Goal: Task Accomplishment & Management: Manage account settings

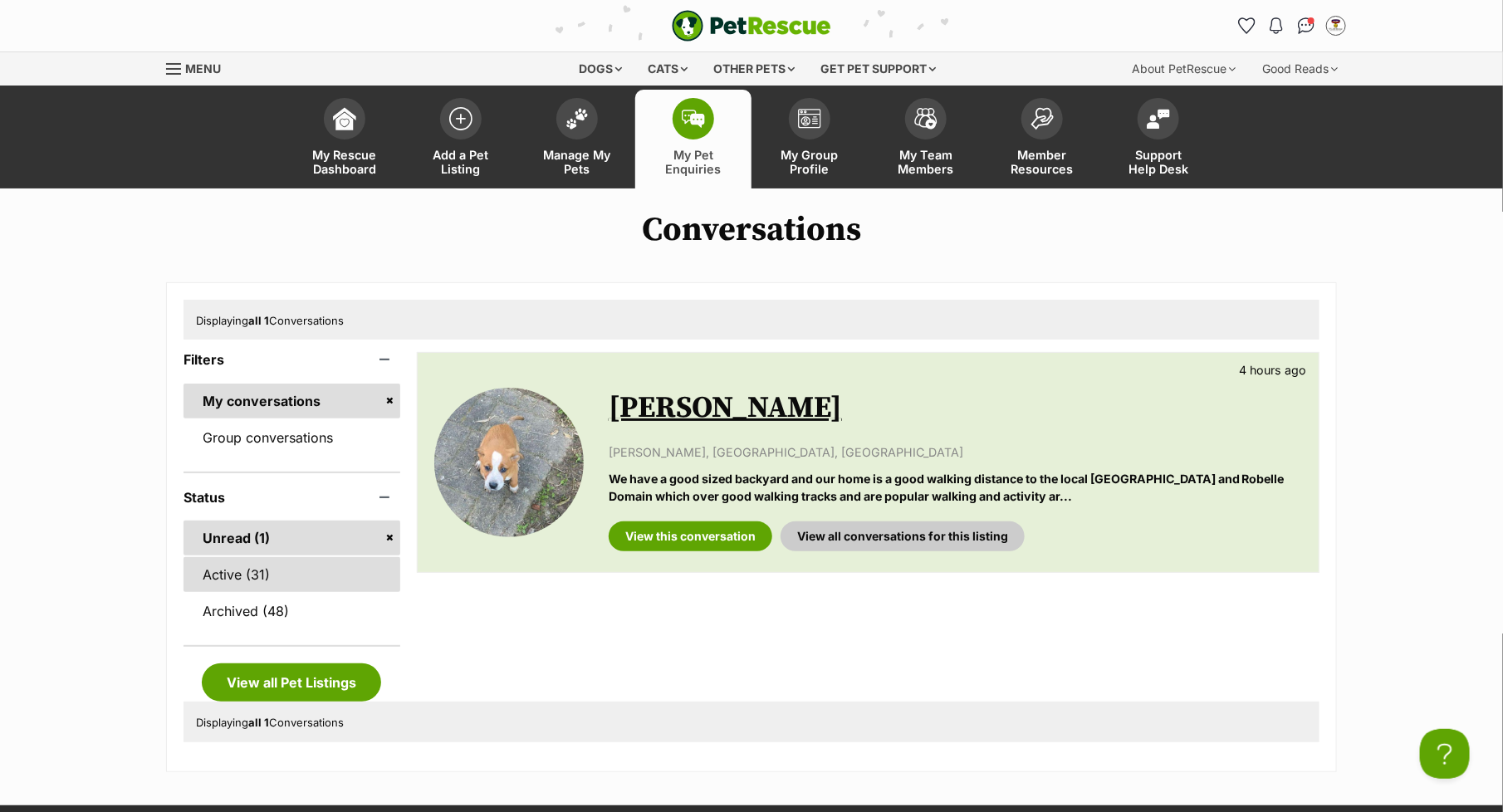
click at [247, 575] on link "Active (31)" at bounding box center [292, 574] width 217 height 35
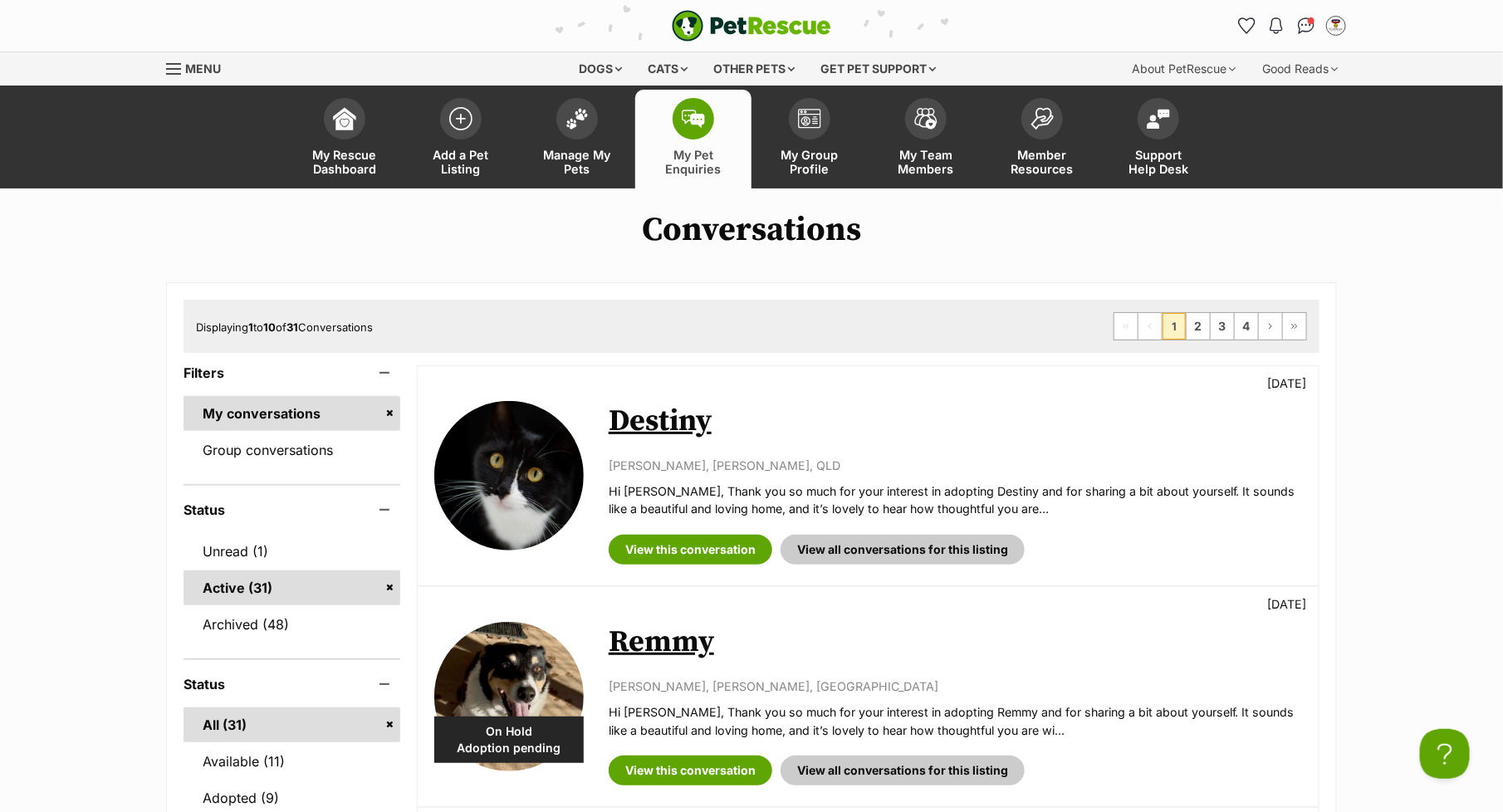
scroll to position [72, 0]
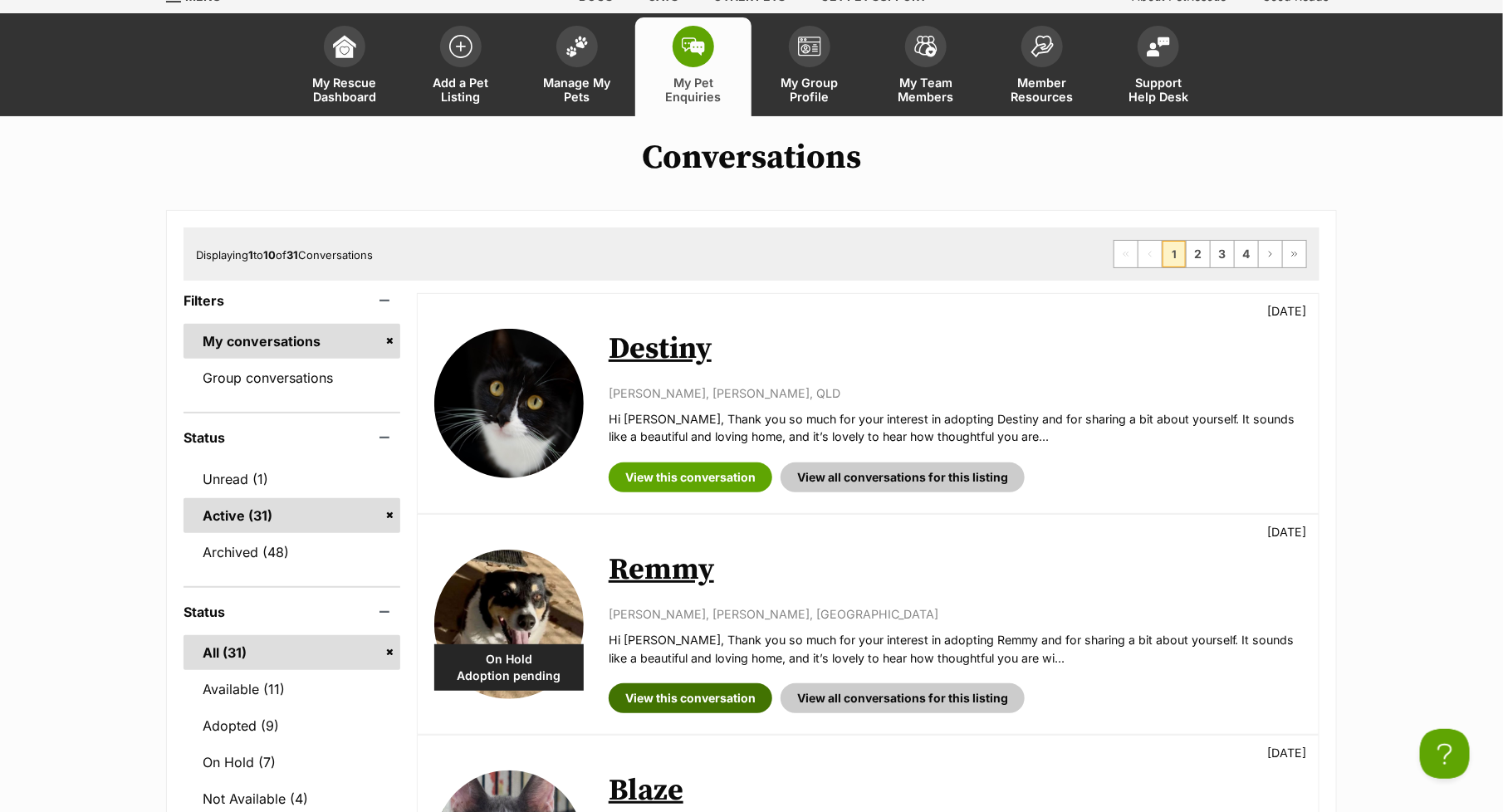
click at [683, 695] on link "View this conversation" at bounding box center [690, 698] width 164 height 30
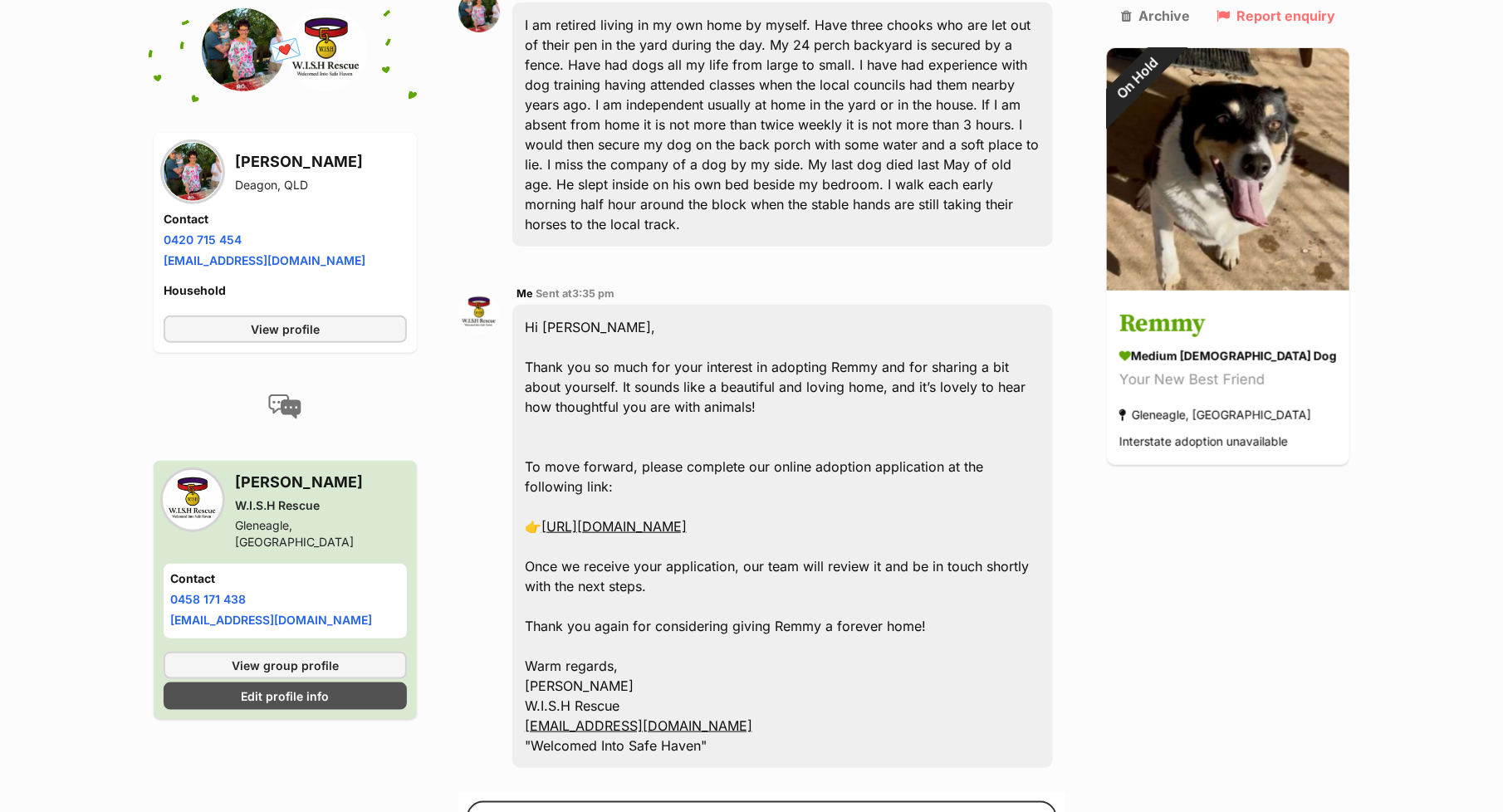
scroll to position [595, 0]
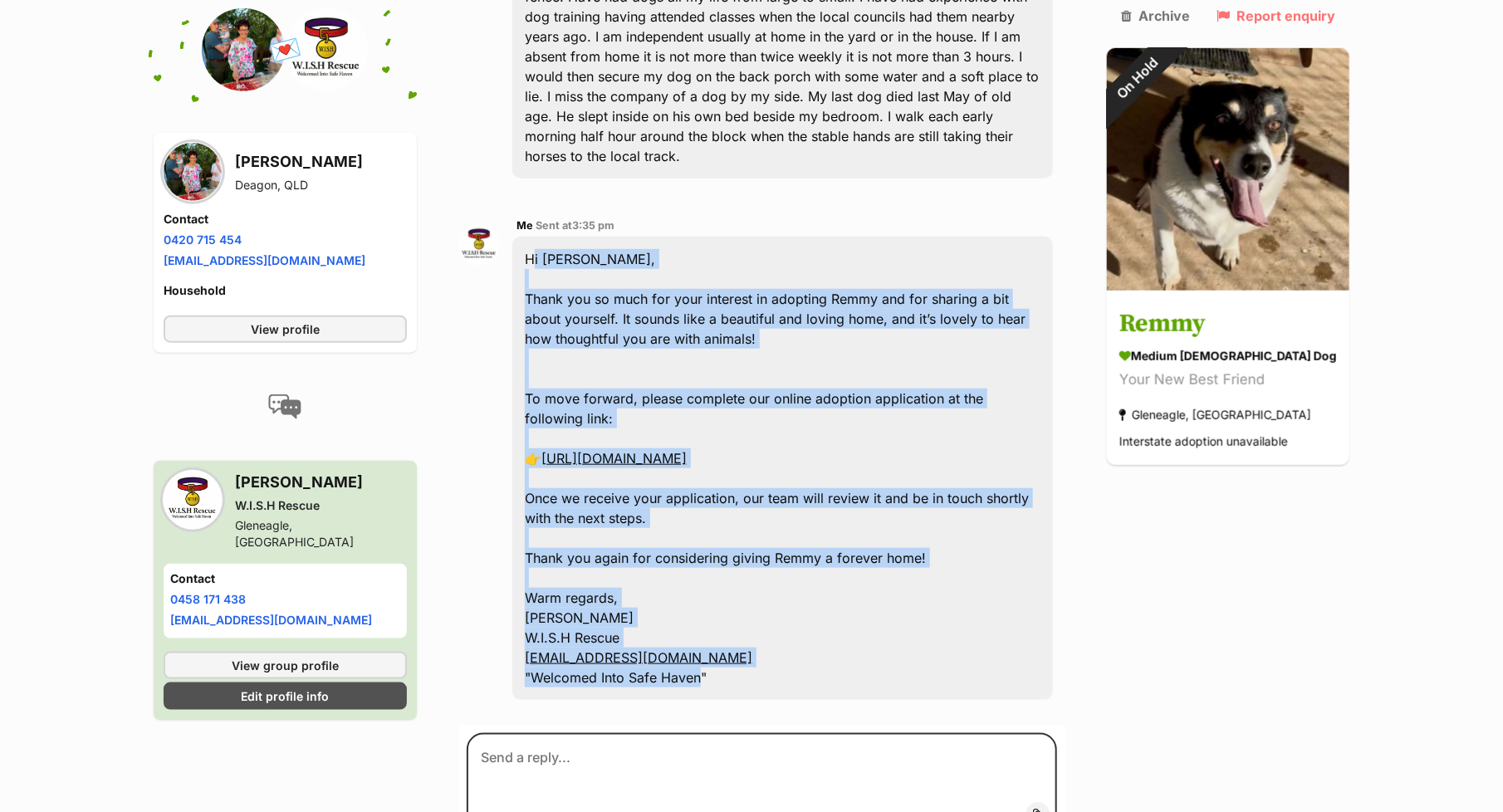
drag, startPoint x: 713, startPoint y: 633, endPoint x: 533, endPoint y: 203, distance: 466.2
click at [533, 237] on div "Hi Mary, Thank you so much for your interest in adopting Remmy and for sharing …" at bounding box center [783, 468] width 540 height 463
copy div "Hi Mary, Thank you so much for your interest in adopting Remmy and for sharing …"
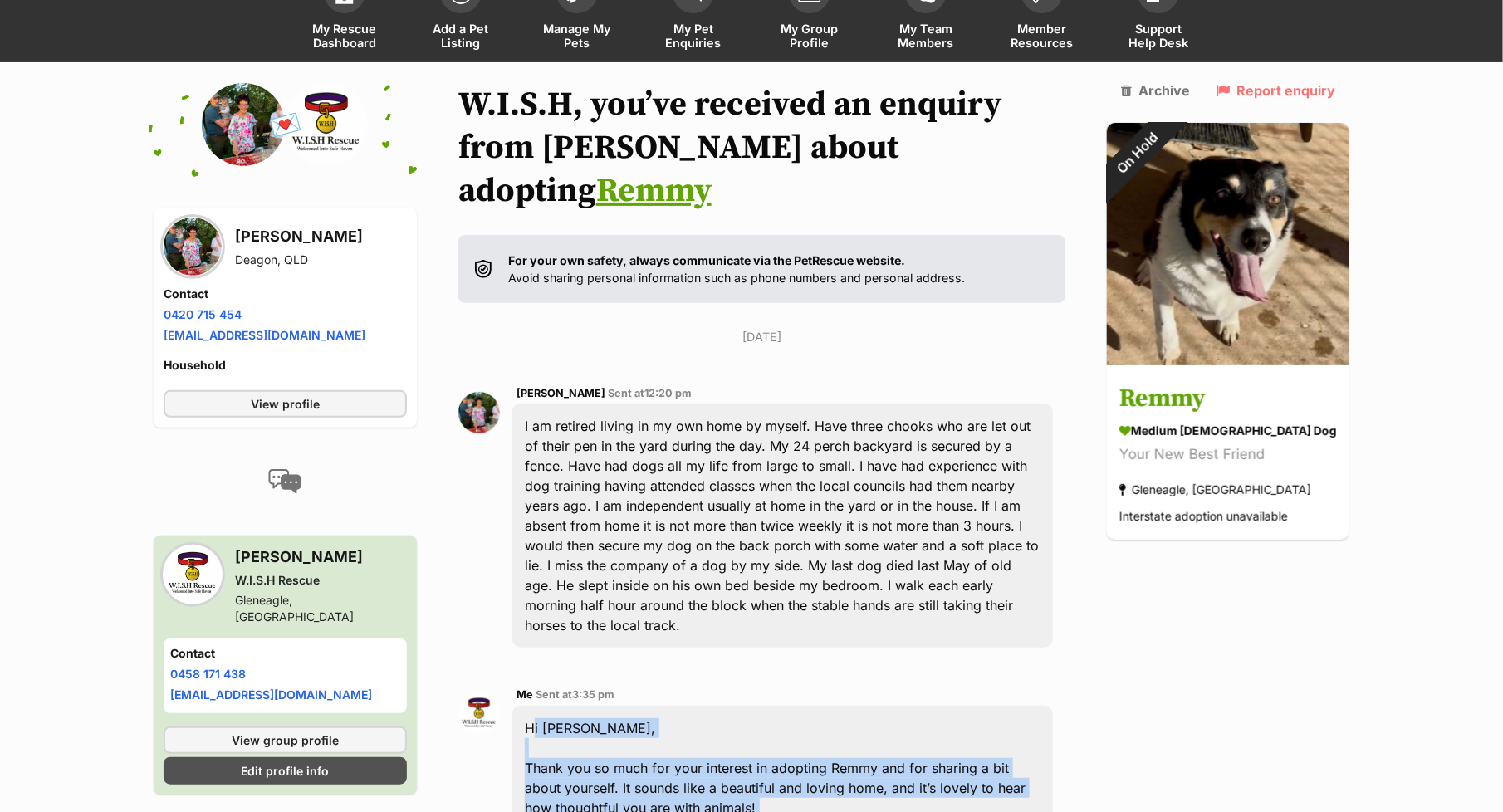
scroll to position [0, 0]
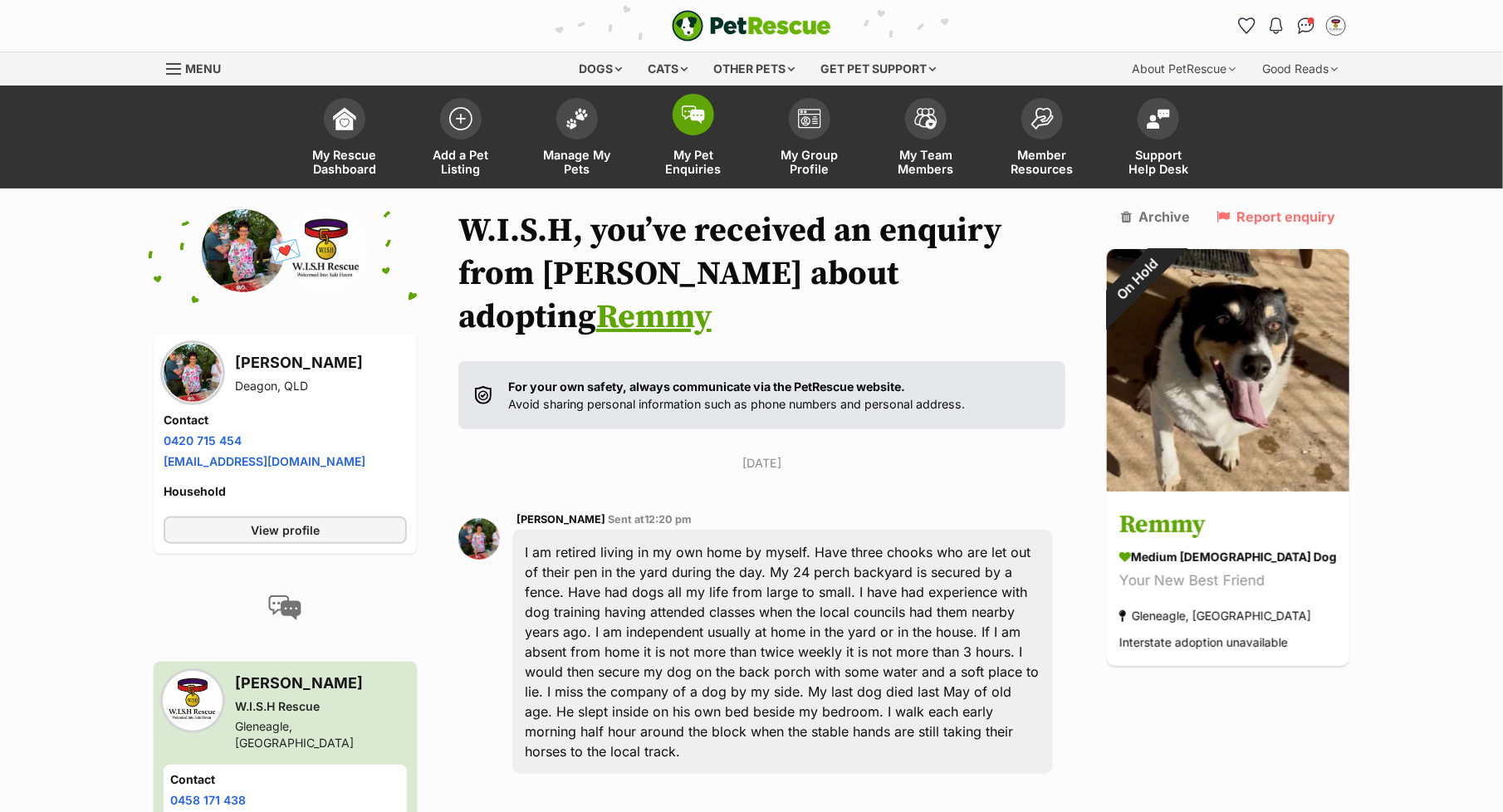
click at [691, 160] on span "My Pet Enquiries" at bounding box center [693, 162] width 75 height 28
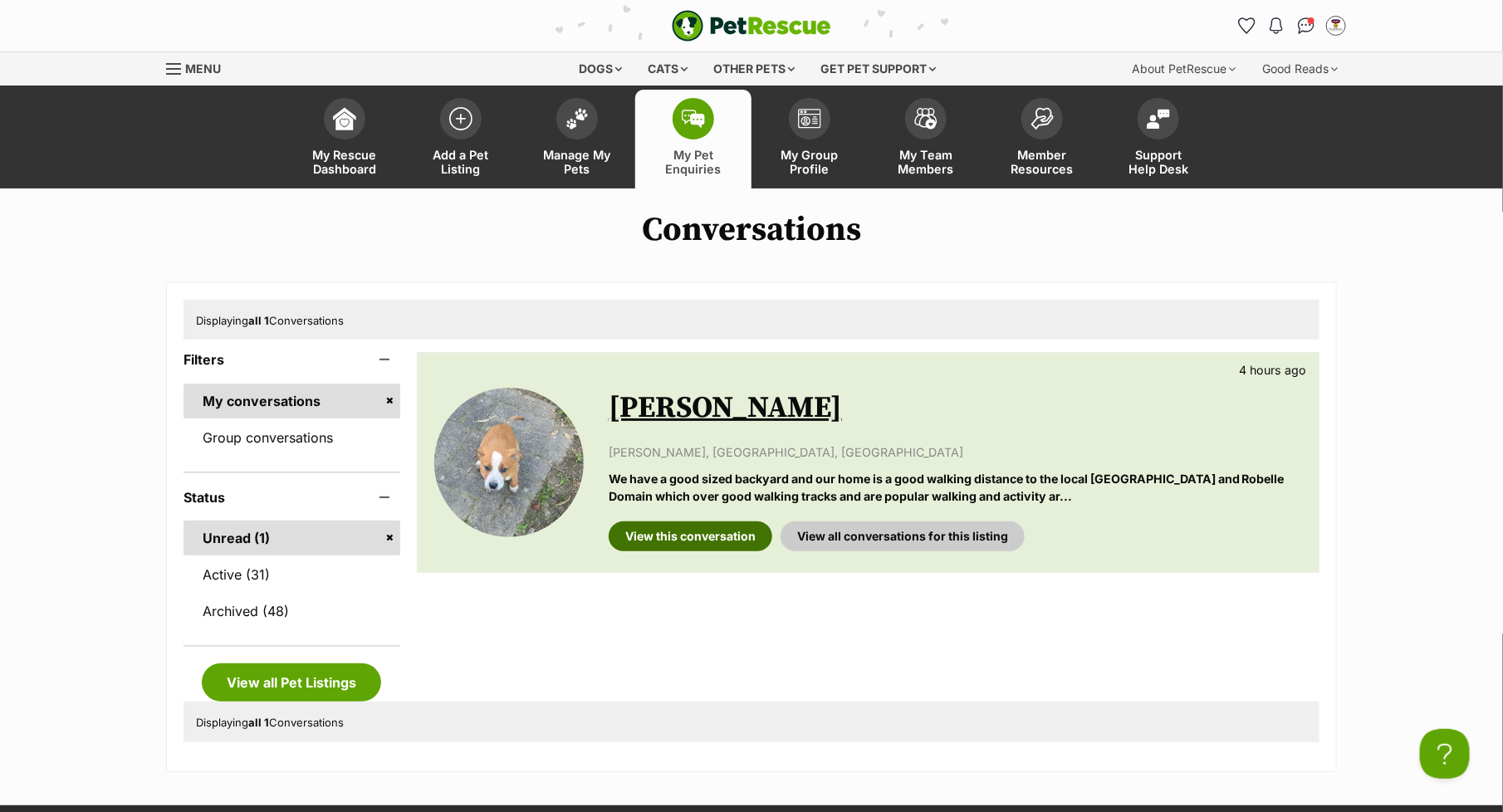
click at [684, 530] on link "View this conversation" at bounding box center [690, 536] width 164 height 30
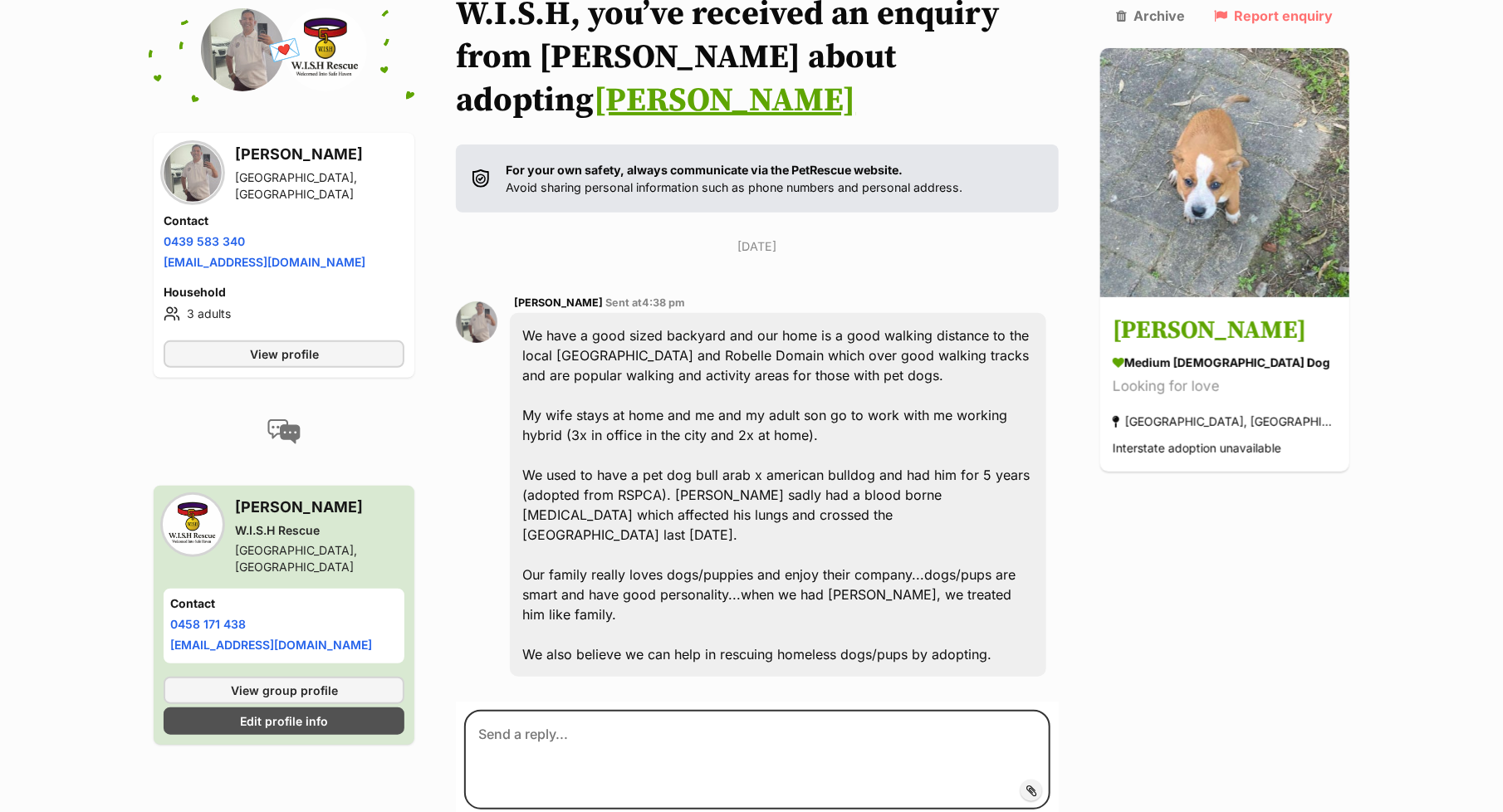
scroll to position [233, 0]
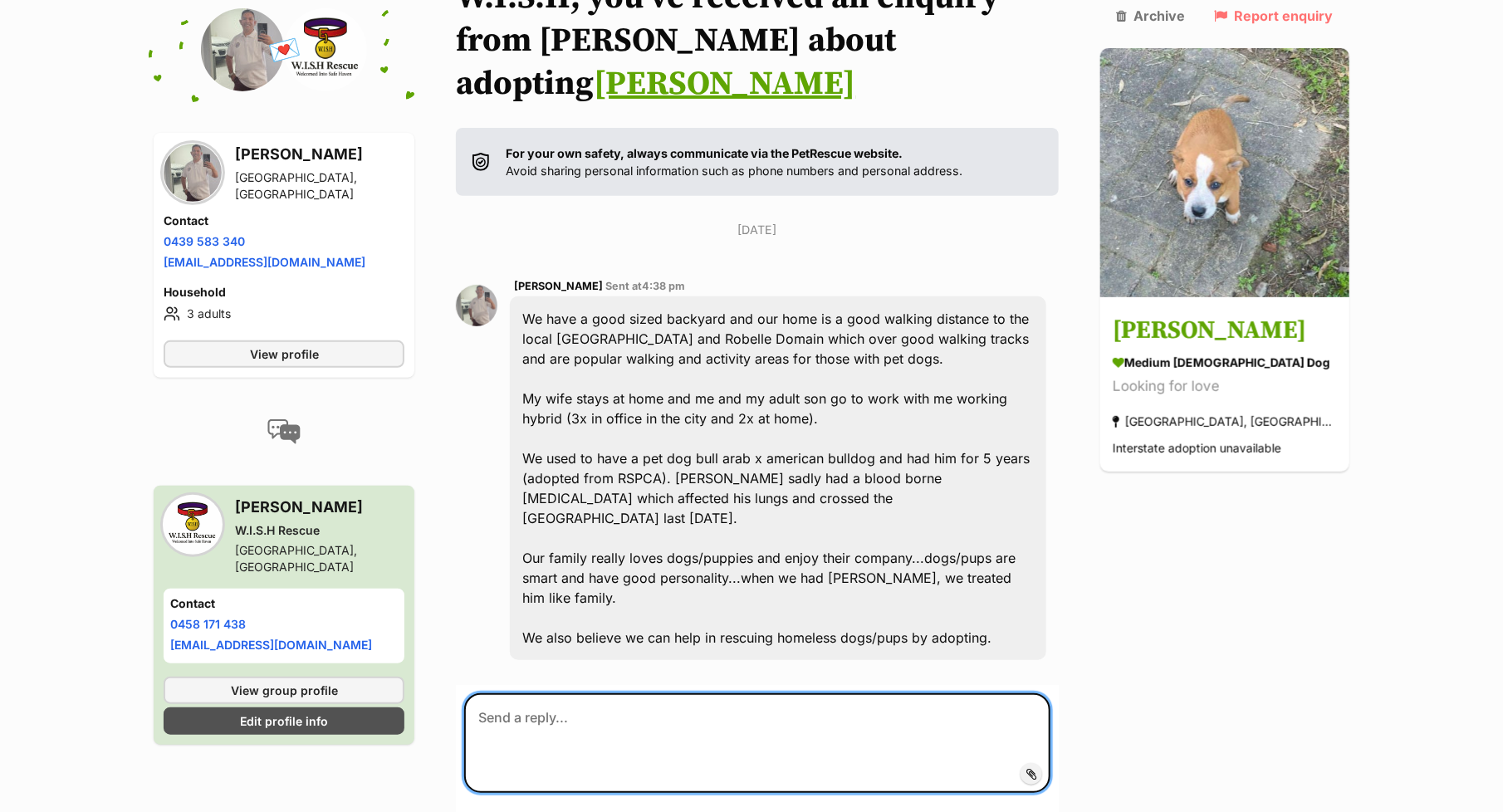
click at [509, 693] on textarea at bounding box center [757, 742] width 586 height 99
paste textarea "Hi Mary, Thank you so much for your interest in adopting Remmy and for sharing …"
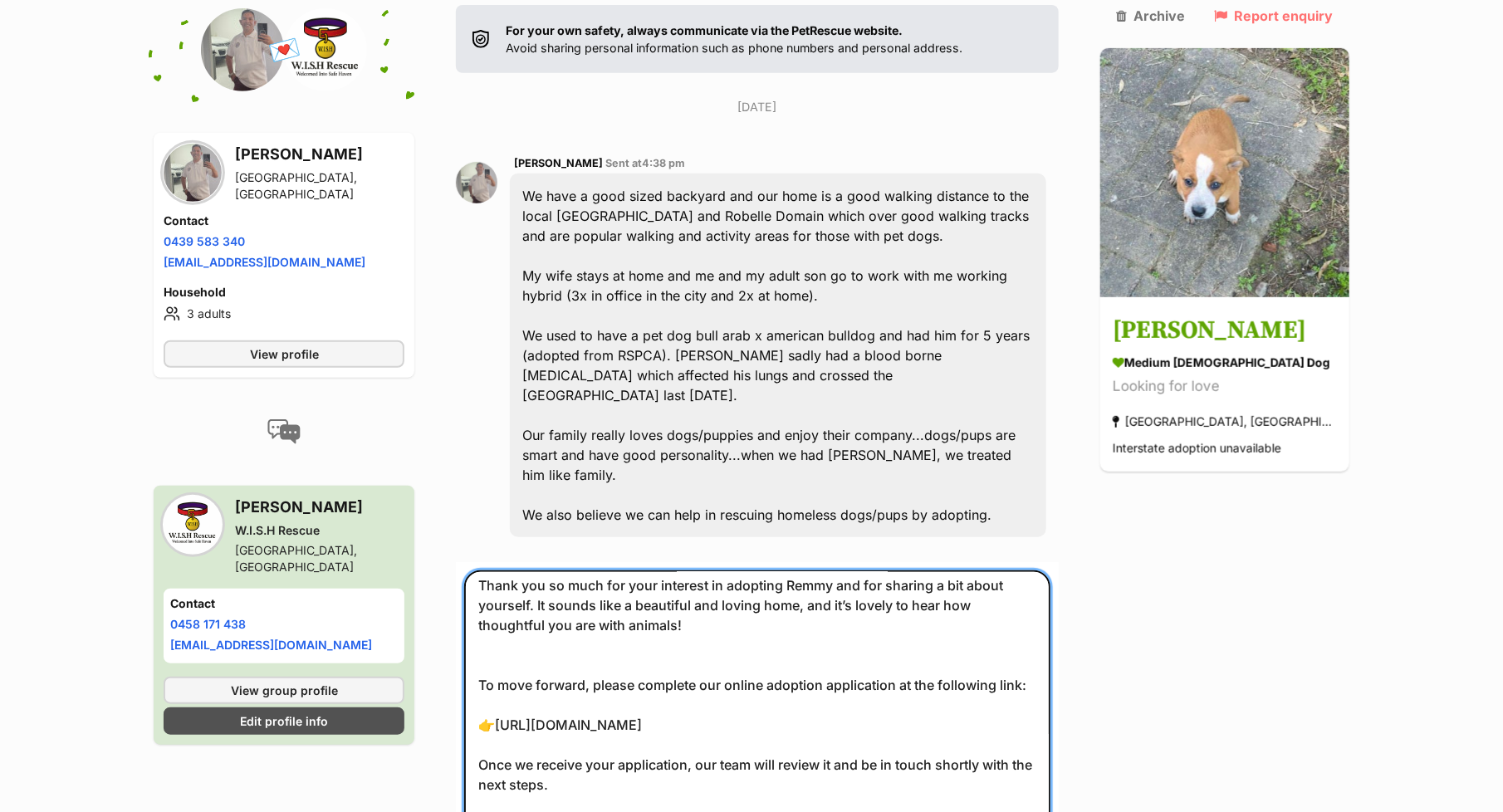
scroll to position [0, 0]
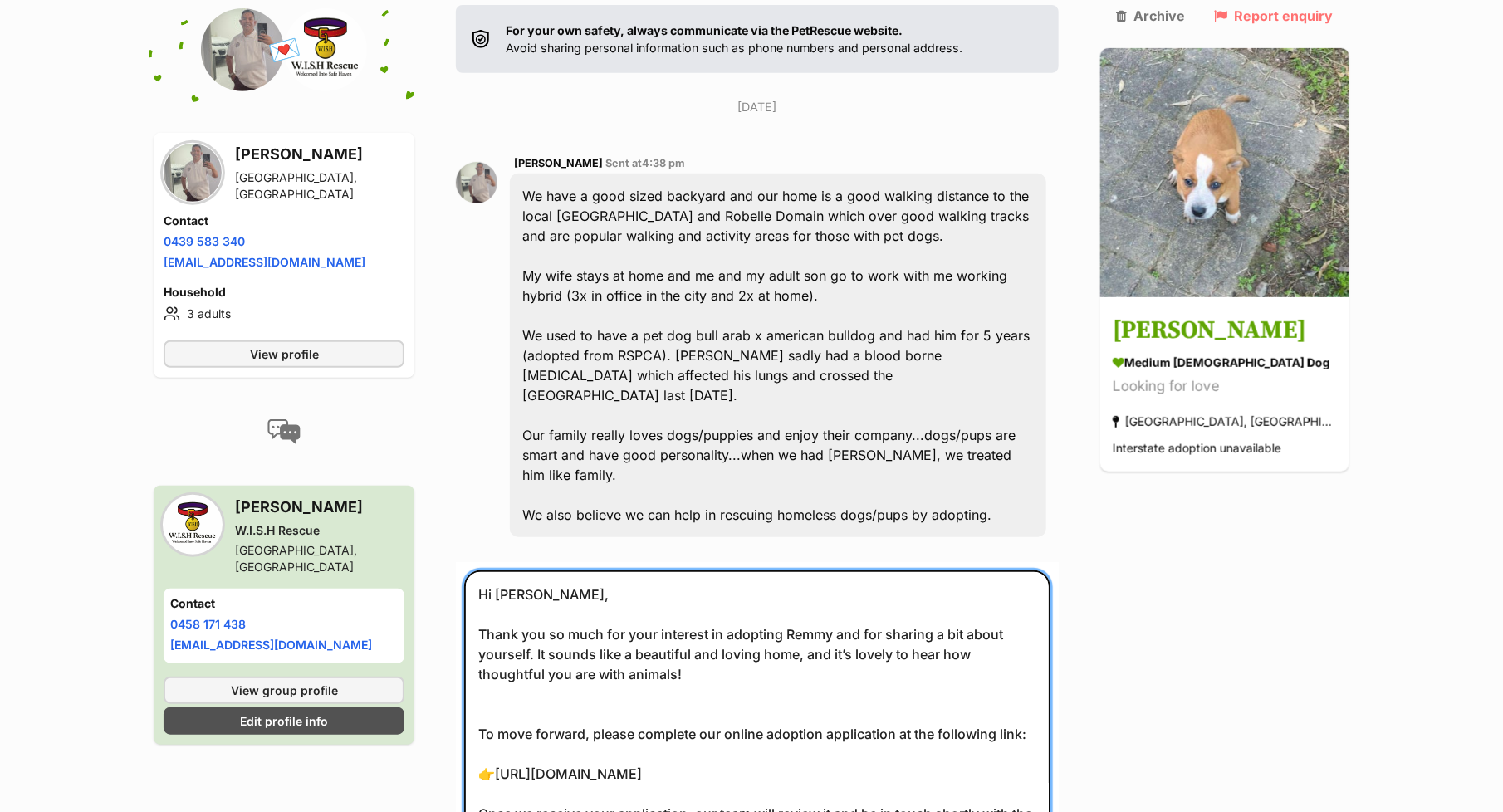
click at [538, 570] on textarea "Hi Mary, Thank you so much for your interest in adopting Remmy and for sharing …" at bounding box center [757, 732] width 586 height 325
click at [844, 570] on textarea "Hi Willam, Thank you so much for your interest in adopting Remmy and for sharin…" at bounding box center [757, 732] width 586 height 325
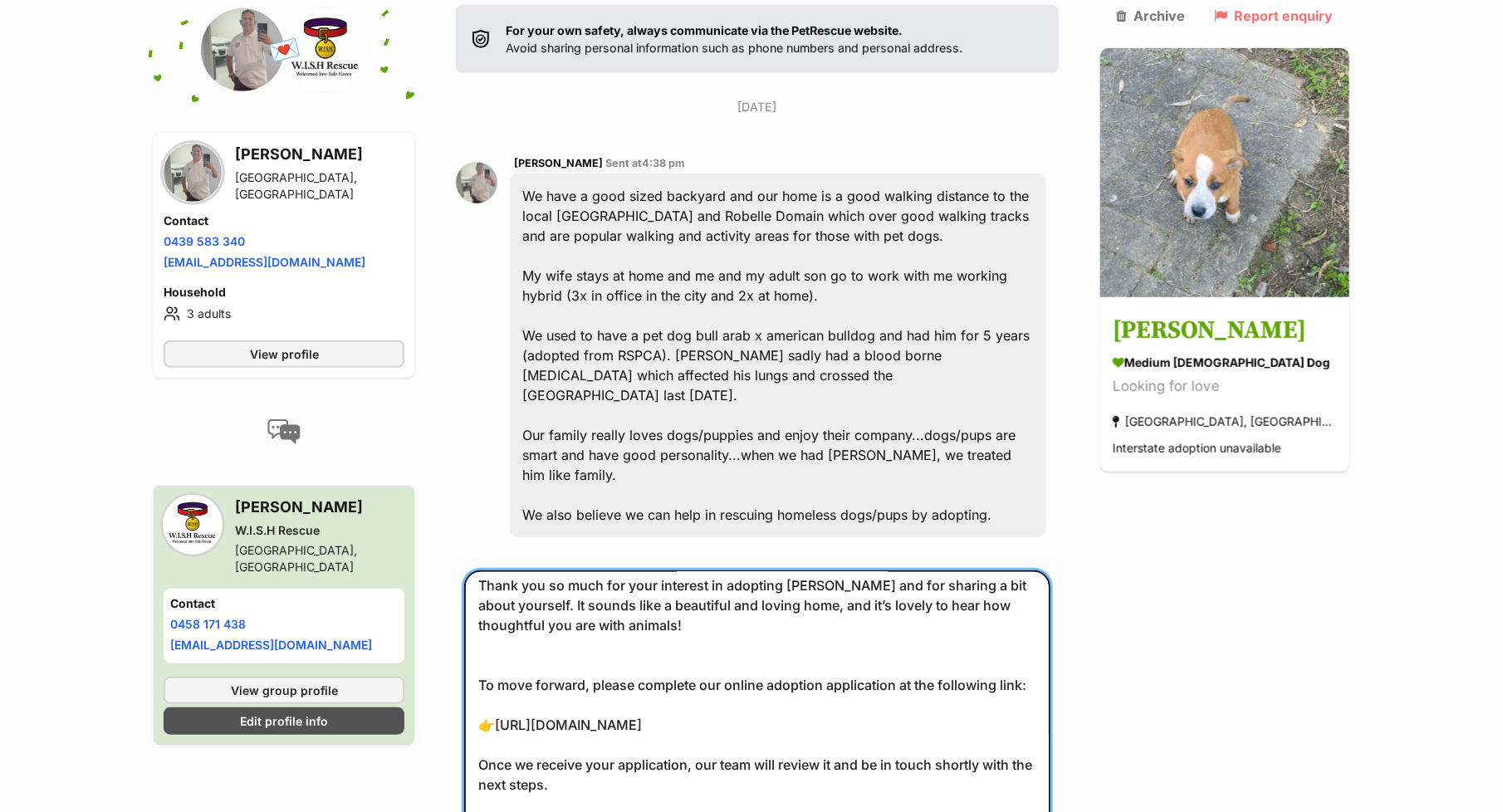
scroll to position [74, 0]
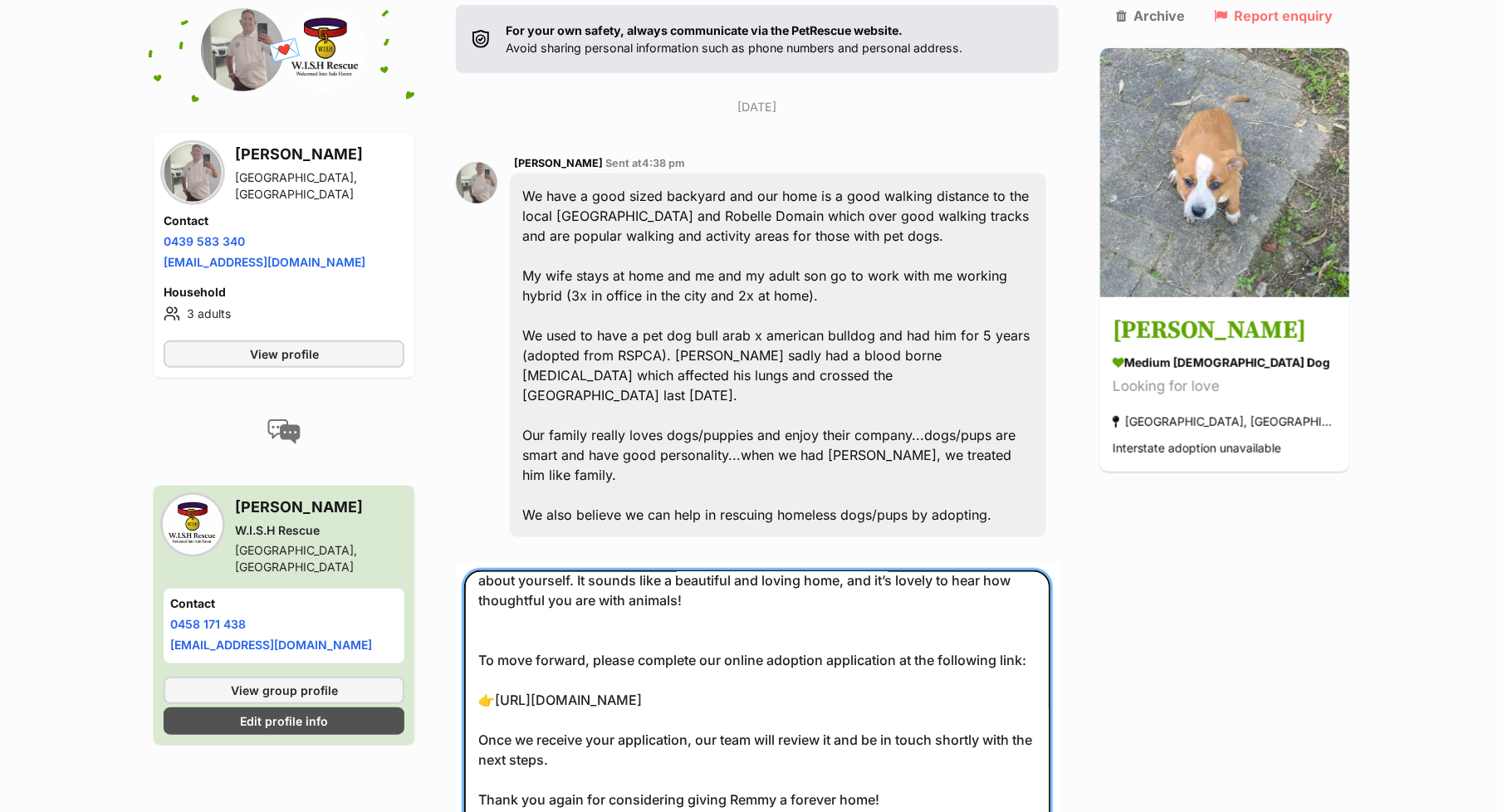
click at [788, 740] on textarea "Hi Willam, Thank you so much for your interest in adopting Ruddy and for sharin…" at bounding box center [757, 732] width 586 height 325
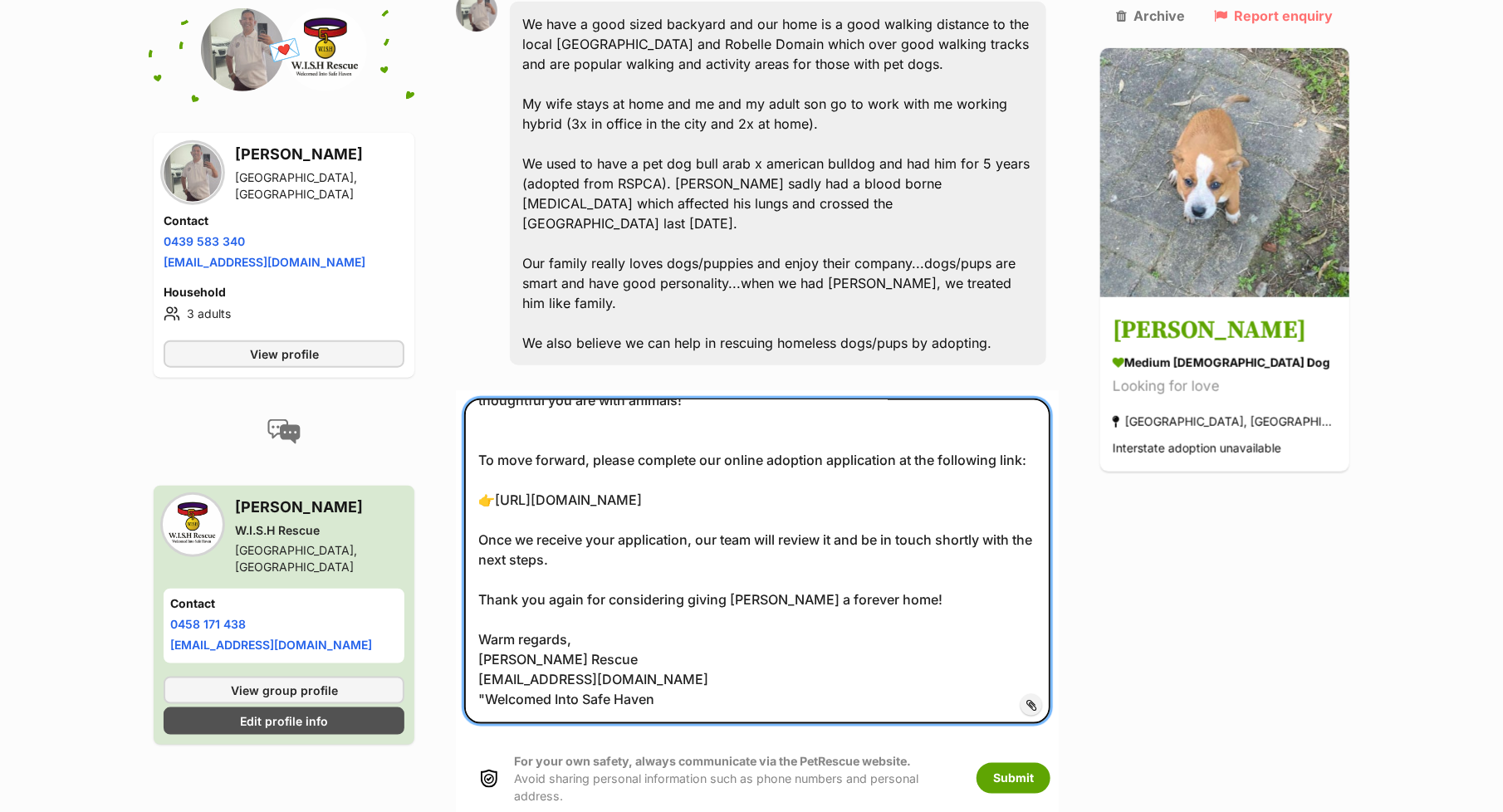
scroll to position [567, 0]
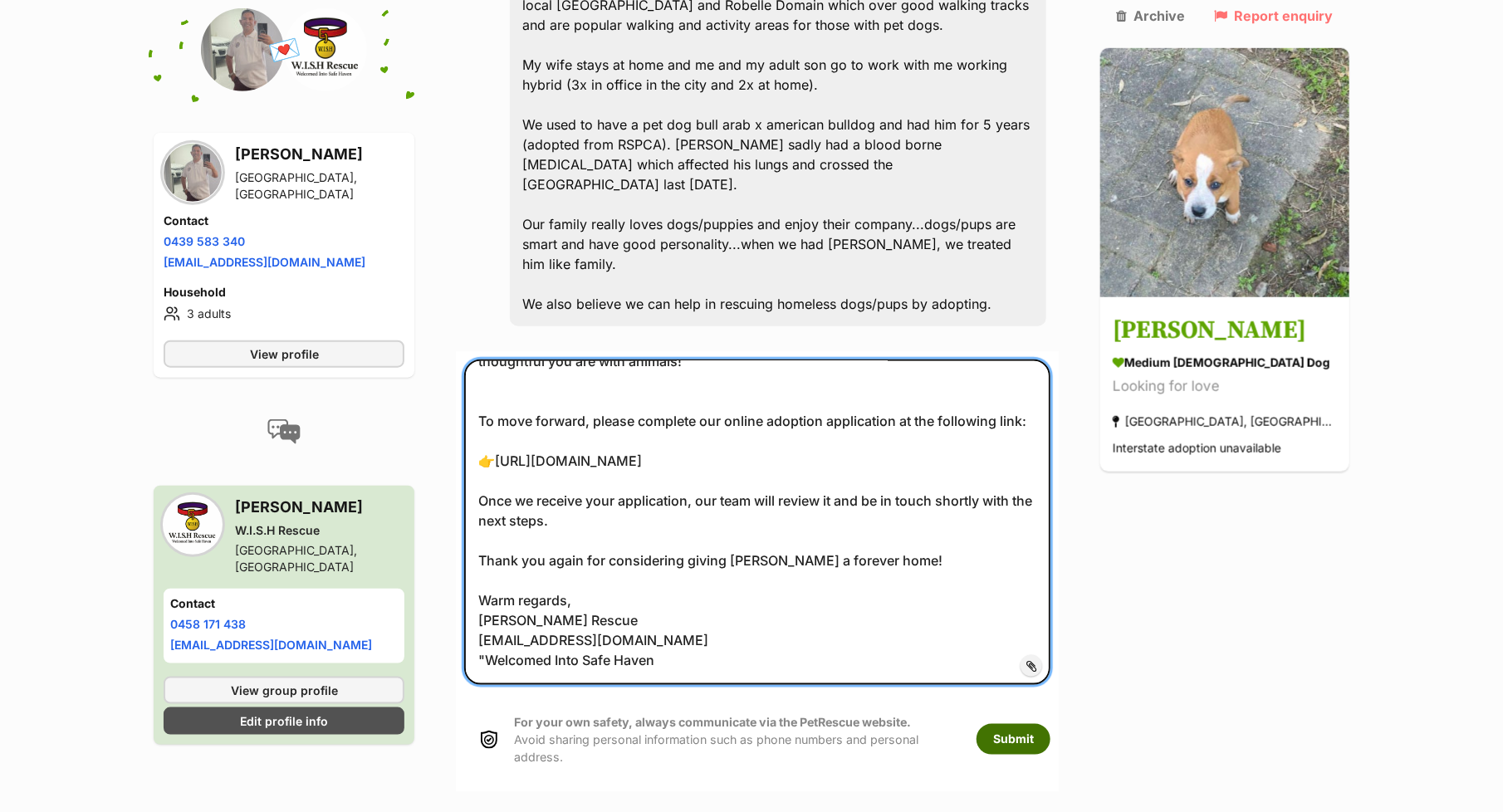
type textarea "Hi Willam, Thank you so much for your interest in adopting Ruddy and for sharin…"
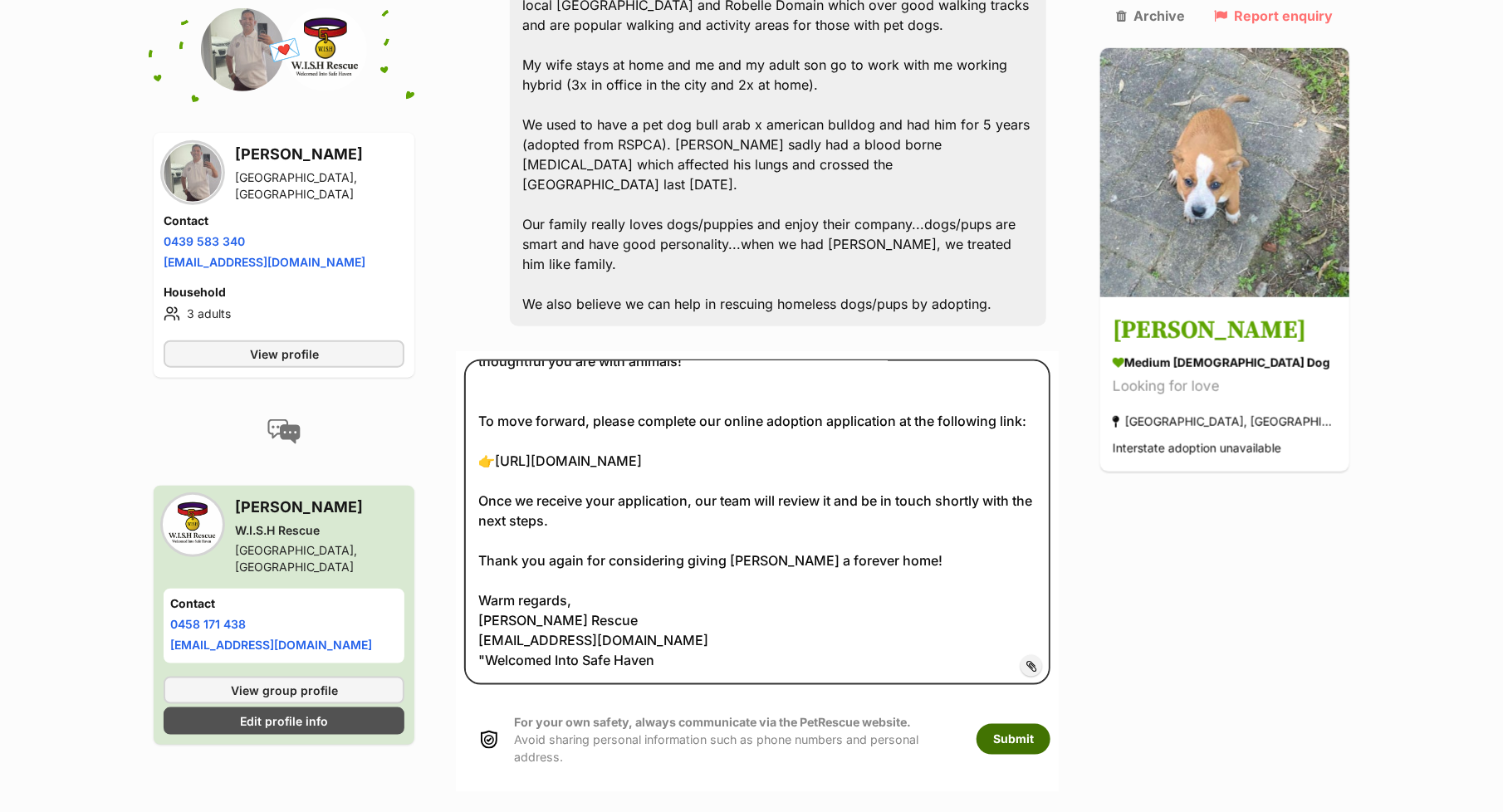
click at [1046, 724] on button "Submit" at bounding box center [1013, 739] width 74 height 30
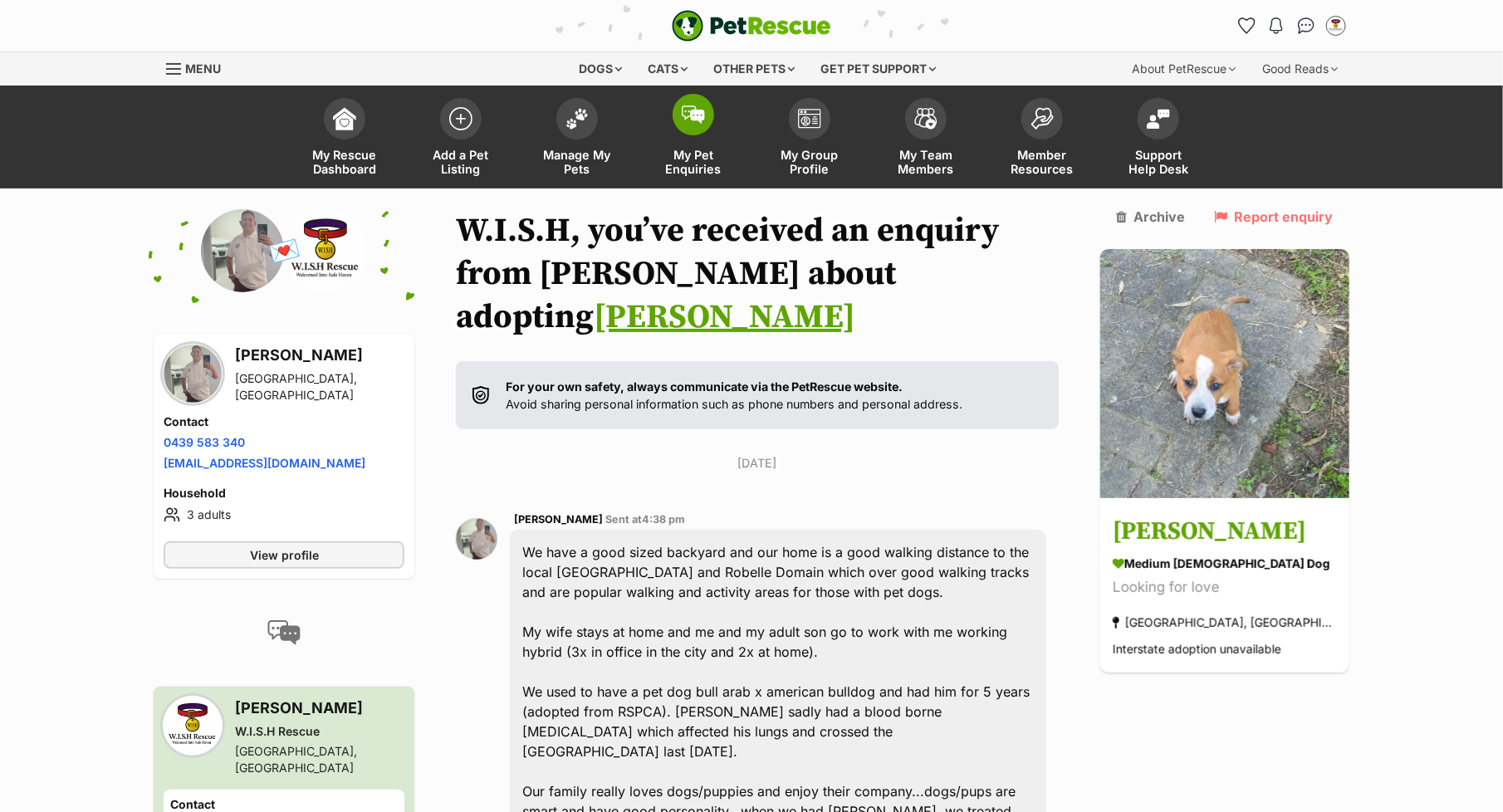
click at [693, 152] on span "My Pet Enquiries" at bounding box center [693, 162] width 75 height 28
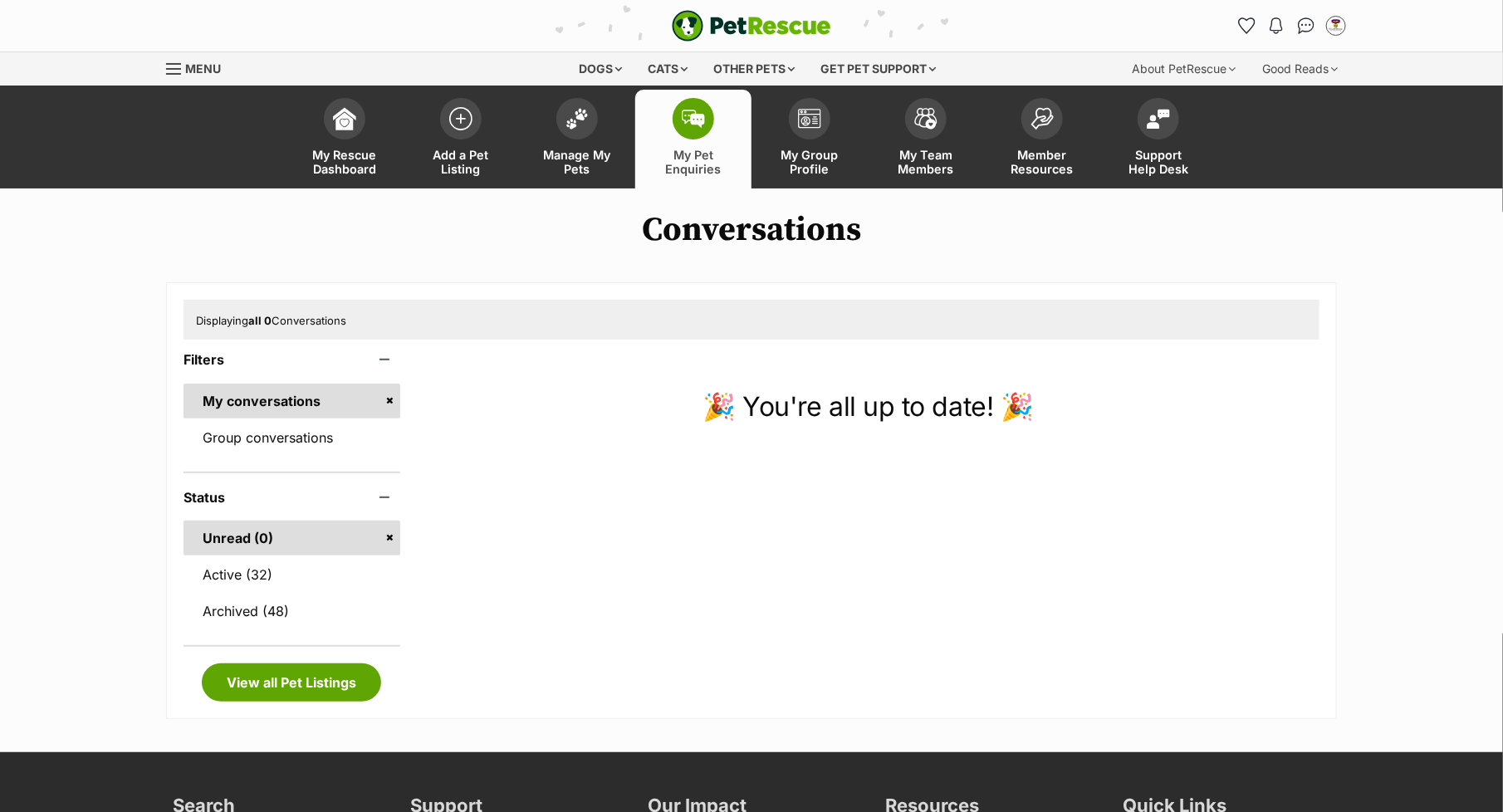
click at [592, 150] on span "Manage My Pets" at bounding box center [576, 162] width 75 height 28
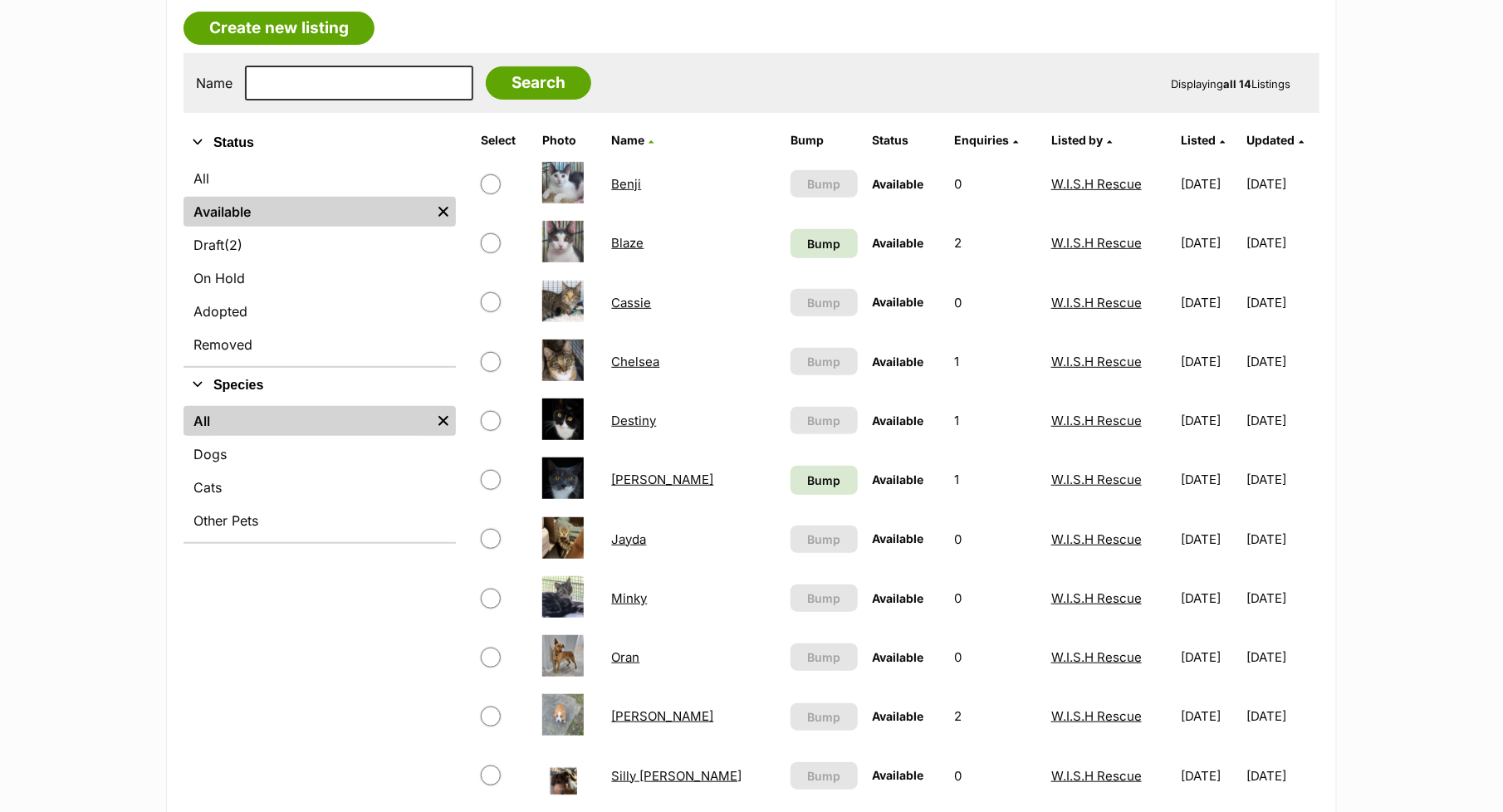
scroll to position [283, 0]
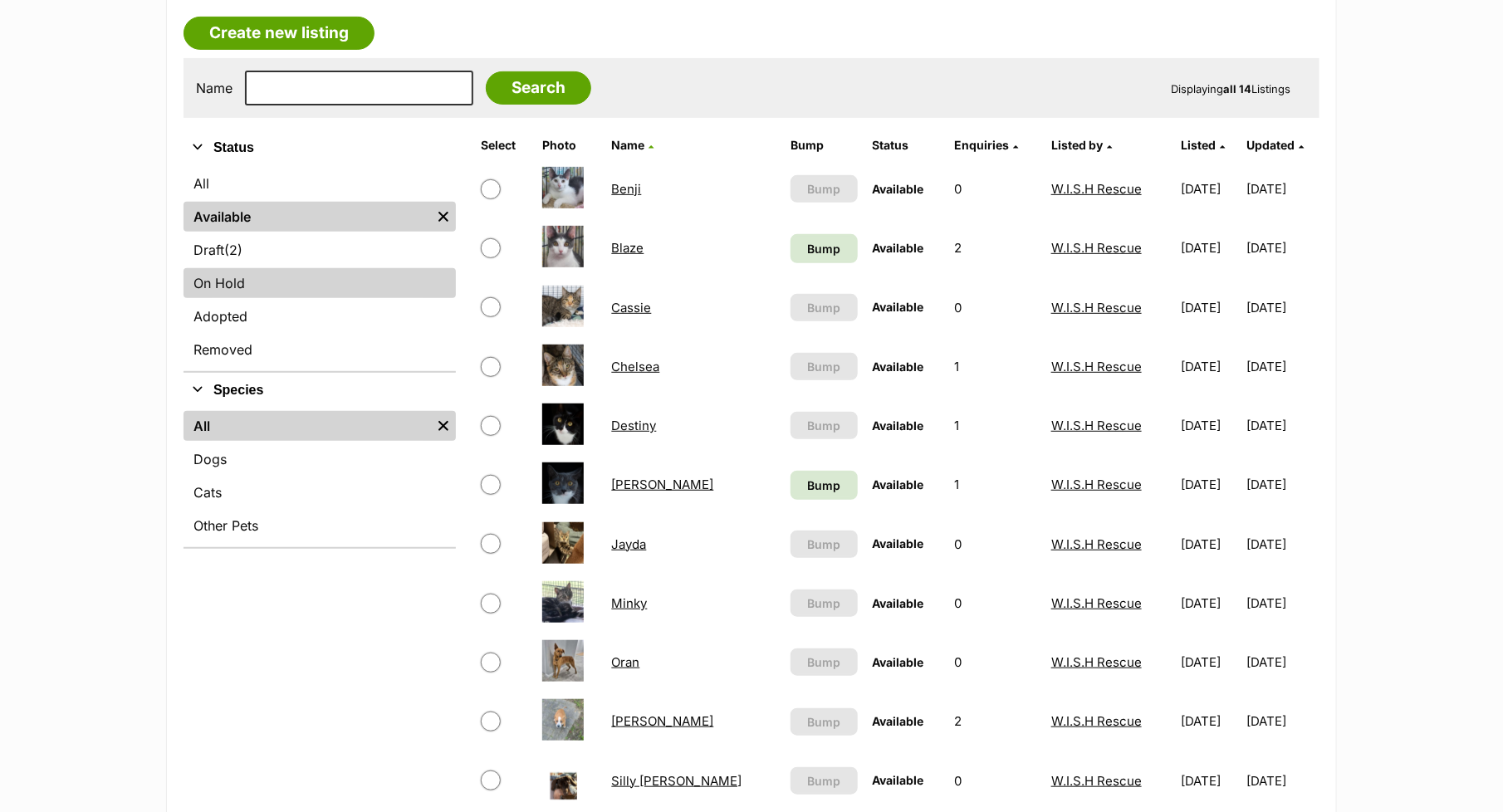
click at [241, 276] on link "On Hold" at bounding box center [319, 283] width 272 height 30
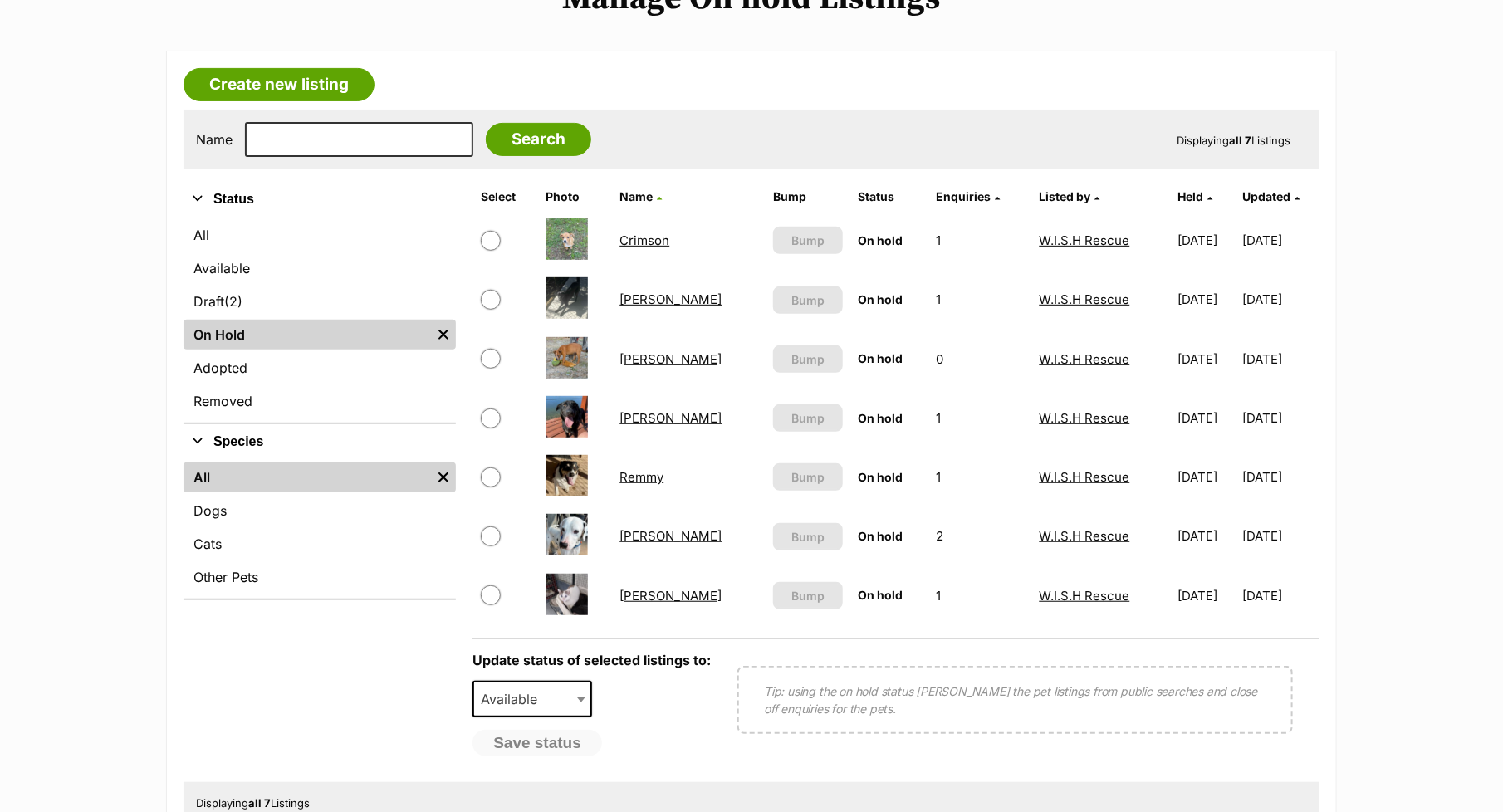
scroll to position [251, 0]
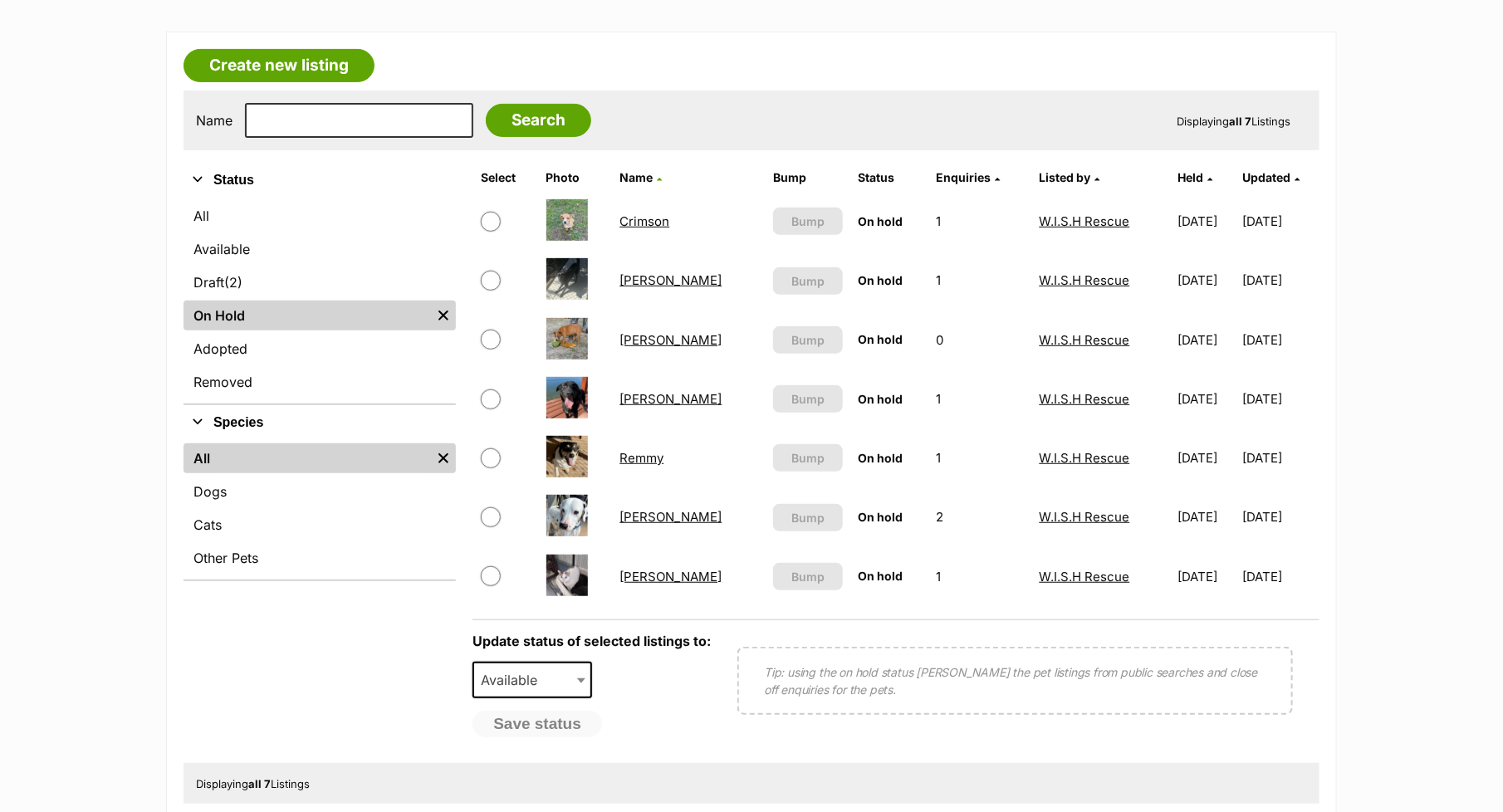
click at [490, 345] on input "checkbox" at bounding box center [490, 339] width 20 height 20
checkbox input "true"
click at [572, 676] on span "Available" at bounding box center [532, 679] width 119 height 37
click at [552, 732] on button "Save status" at bounding box center [537, 725] width 131 height 28
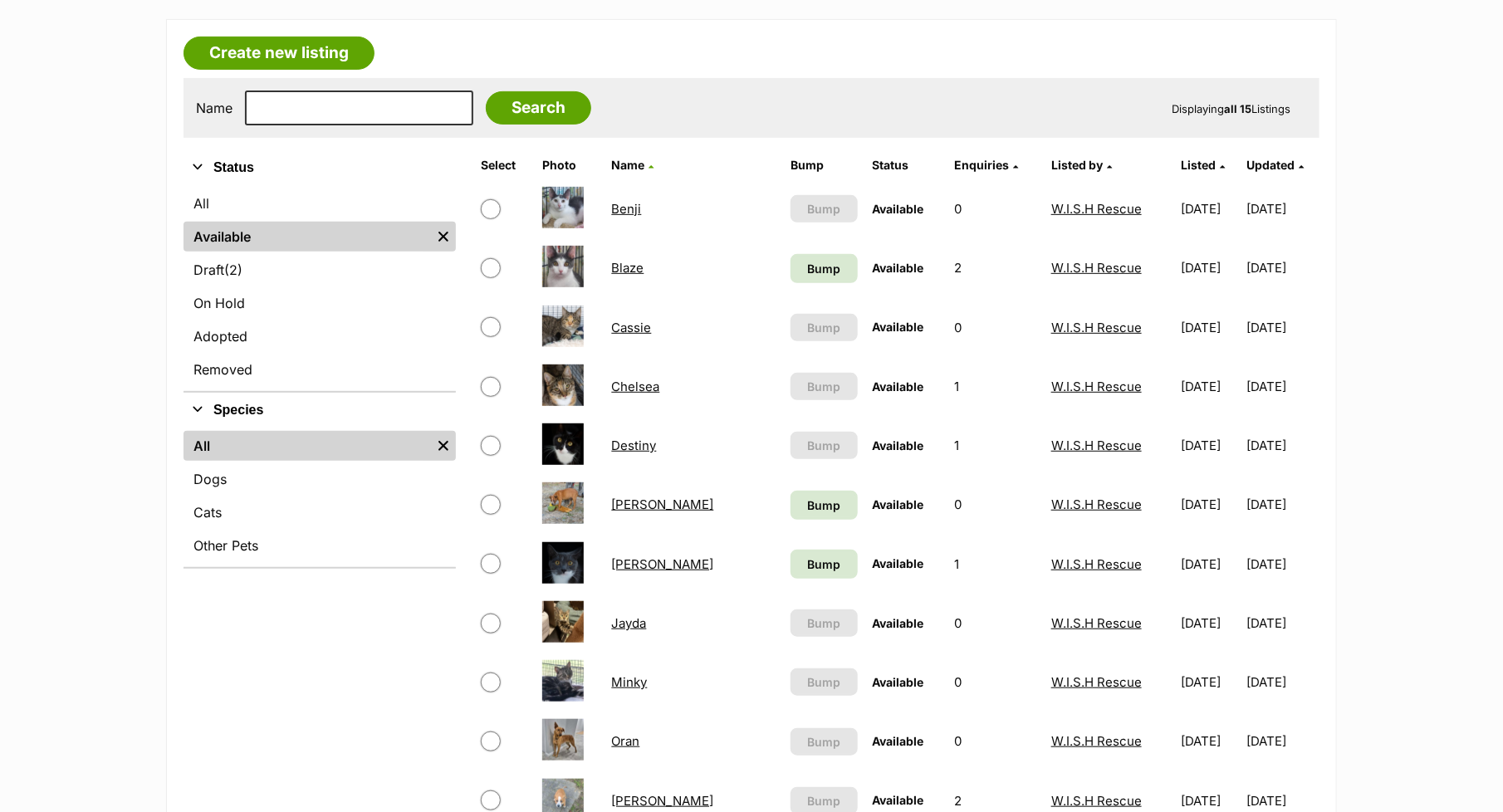
scroll to position [282, 0]
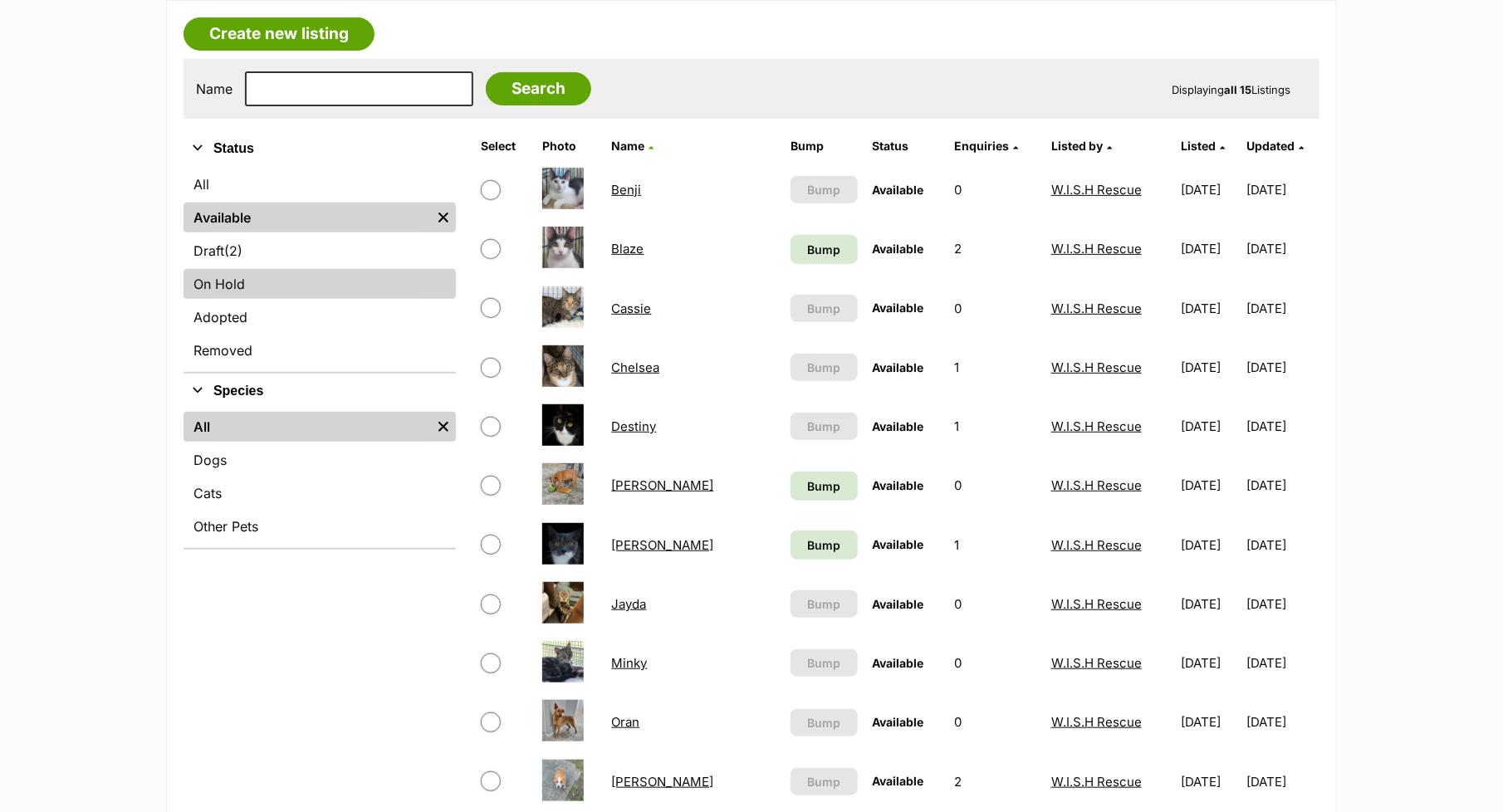
click at [265, 280] on link "On Hold" at bounding box center [319, 284] width 272 height 30
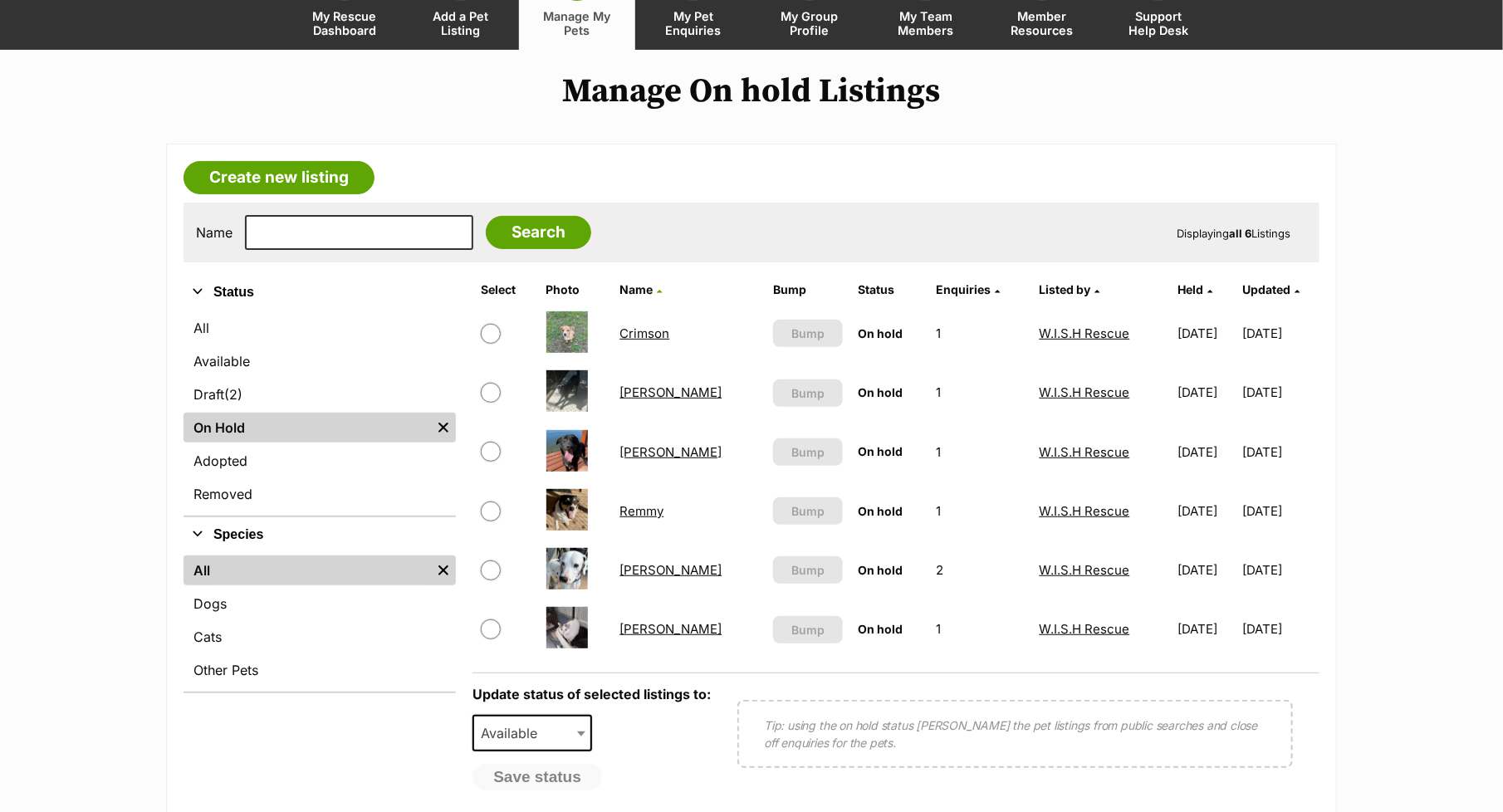
scroll to position [154, 0]
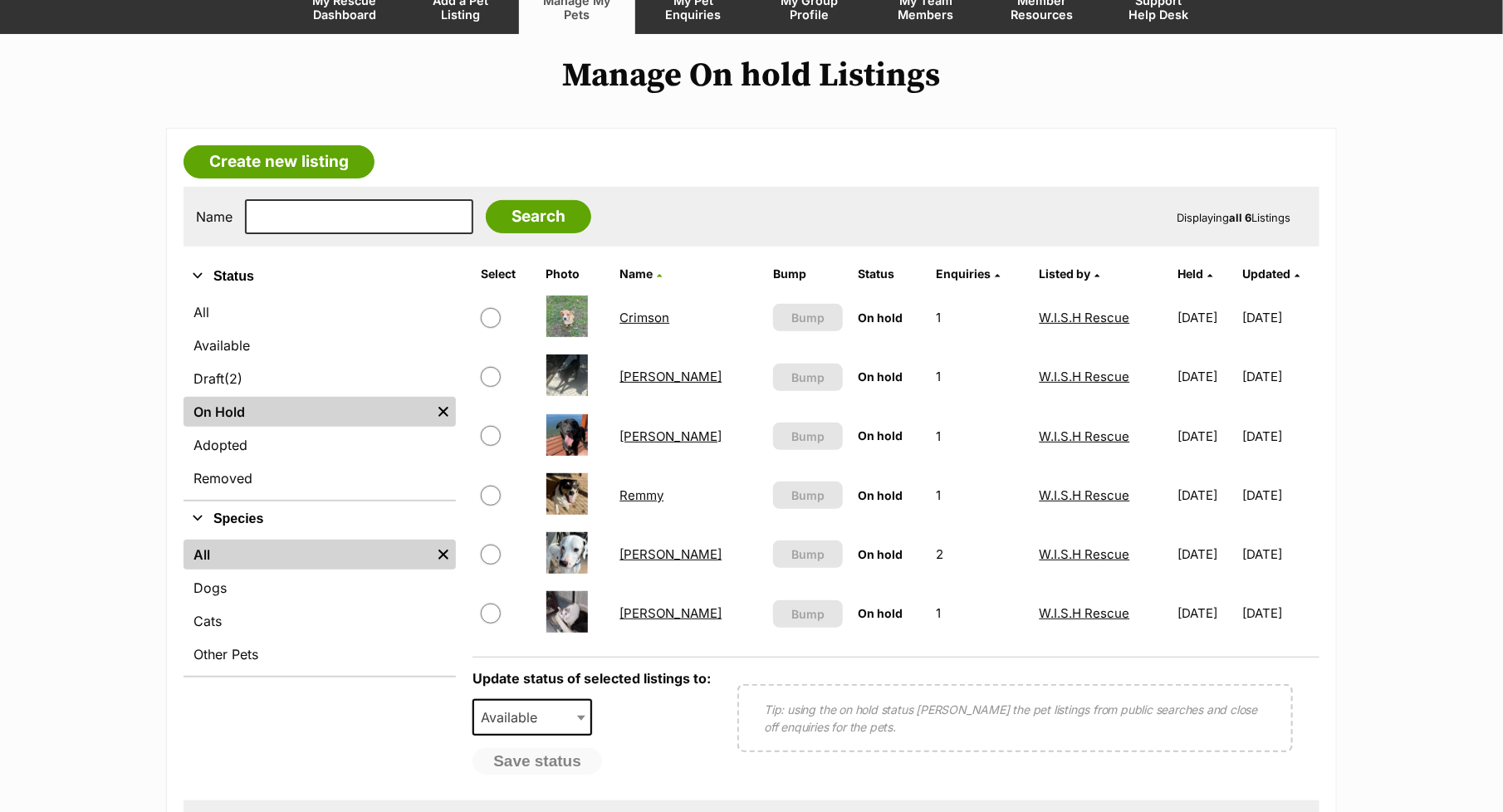
click at [485, 556] on input "checkbox" at bounding box center [490, 554] width 20 height 20
checkbox input "true"
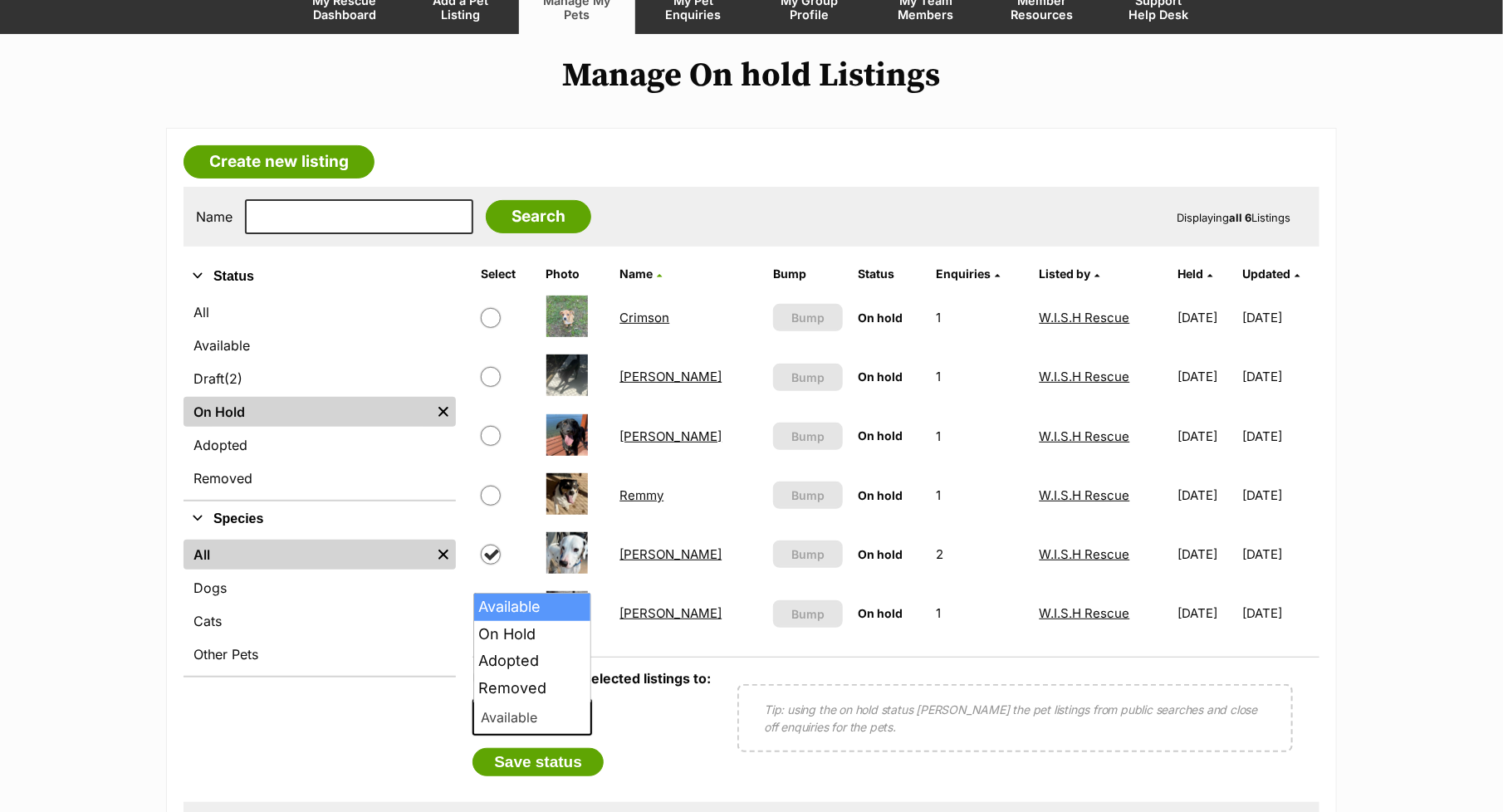
click at [578, 715] on span at bounding box center [583, 717] width 17 height 37
select select "rehomed"
click at [555, 756] on button "Save status" at bounding box center [537, 762] width 131 height 28
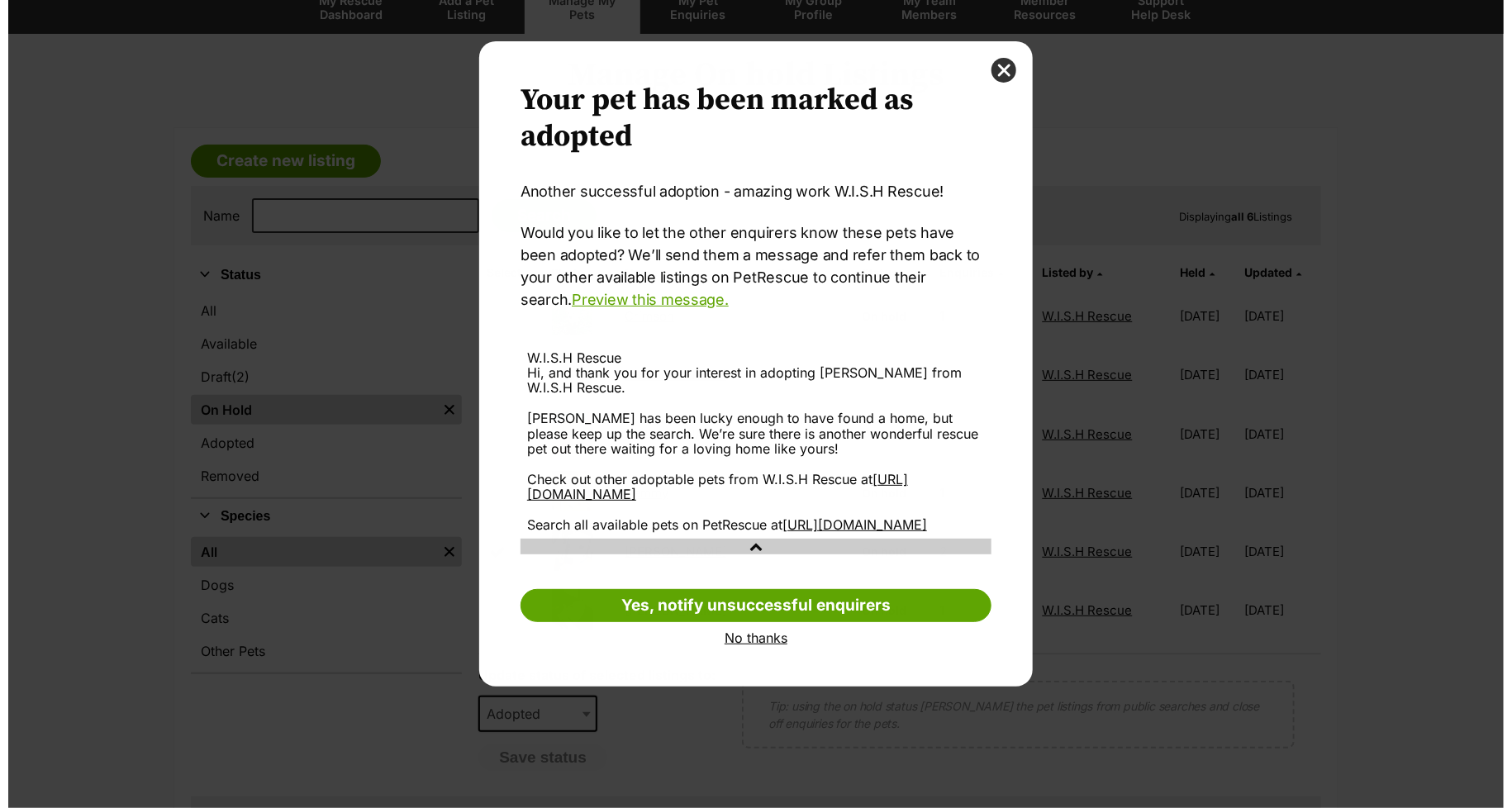
scroll to position [0, 0]
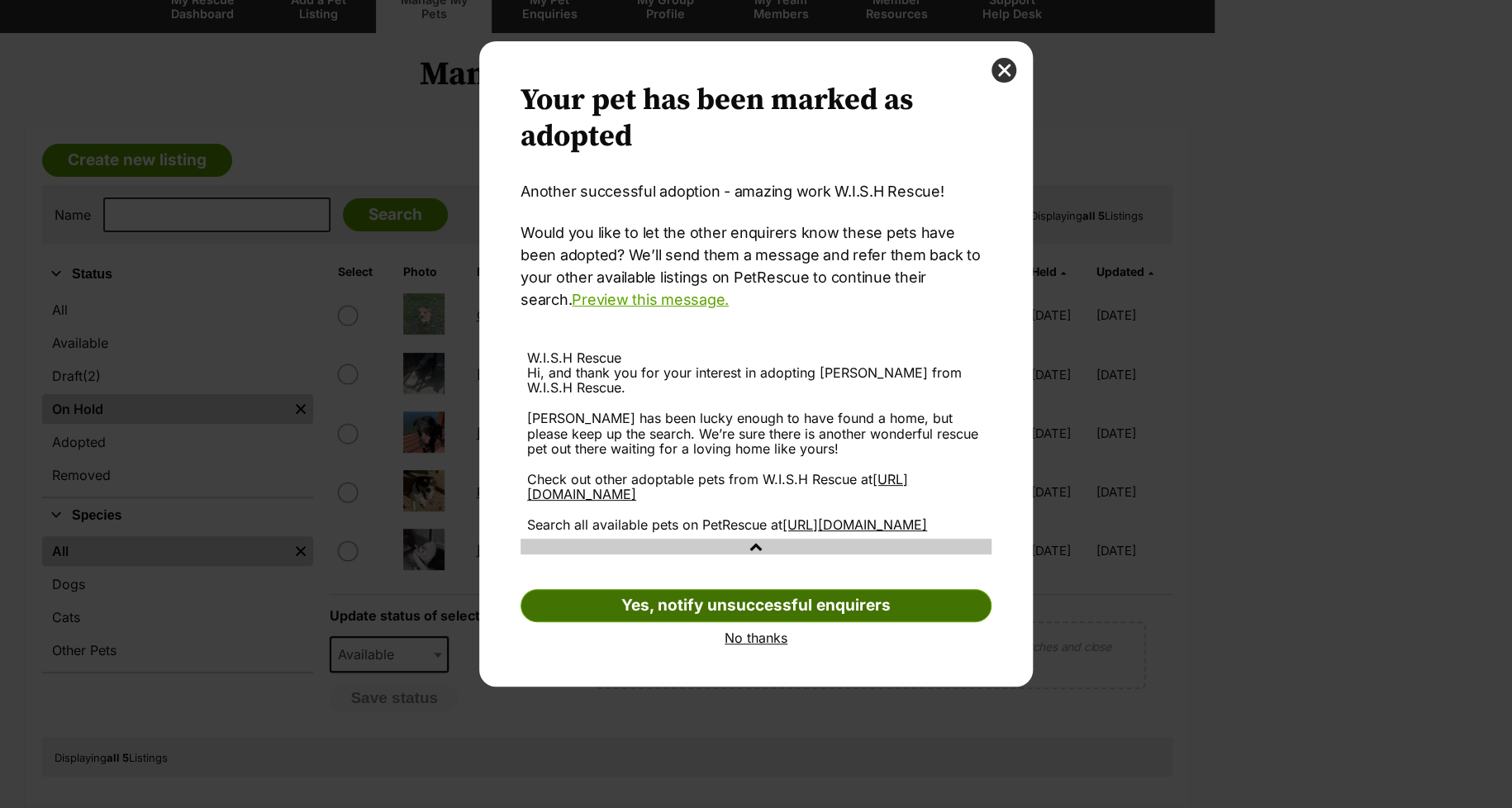
click at [747, 600] on link "Yes, notify unsuccessful enquirers" at bounding box center [756, 605] width 471 height 33
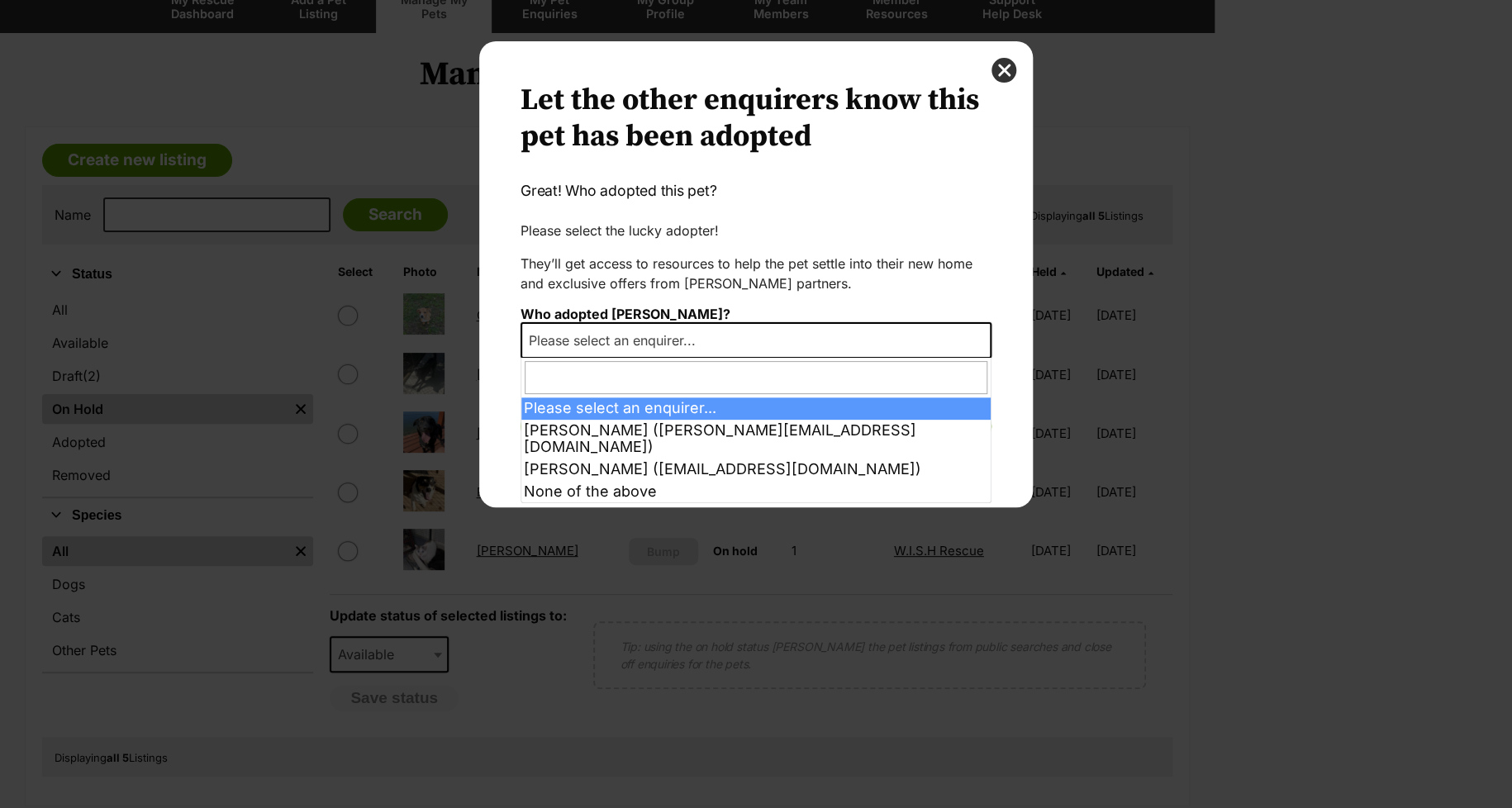
click at [766, 330] on span "Please select an enquirer..." at bounding box center [756, 340] width 471 height 37
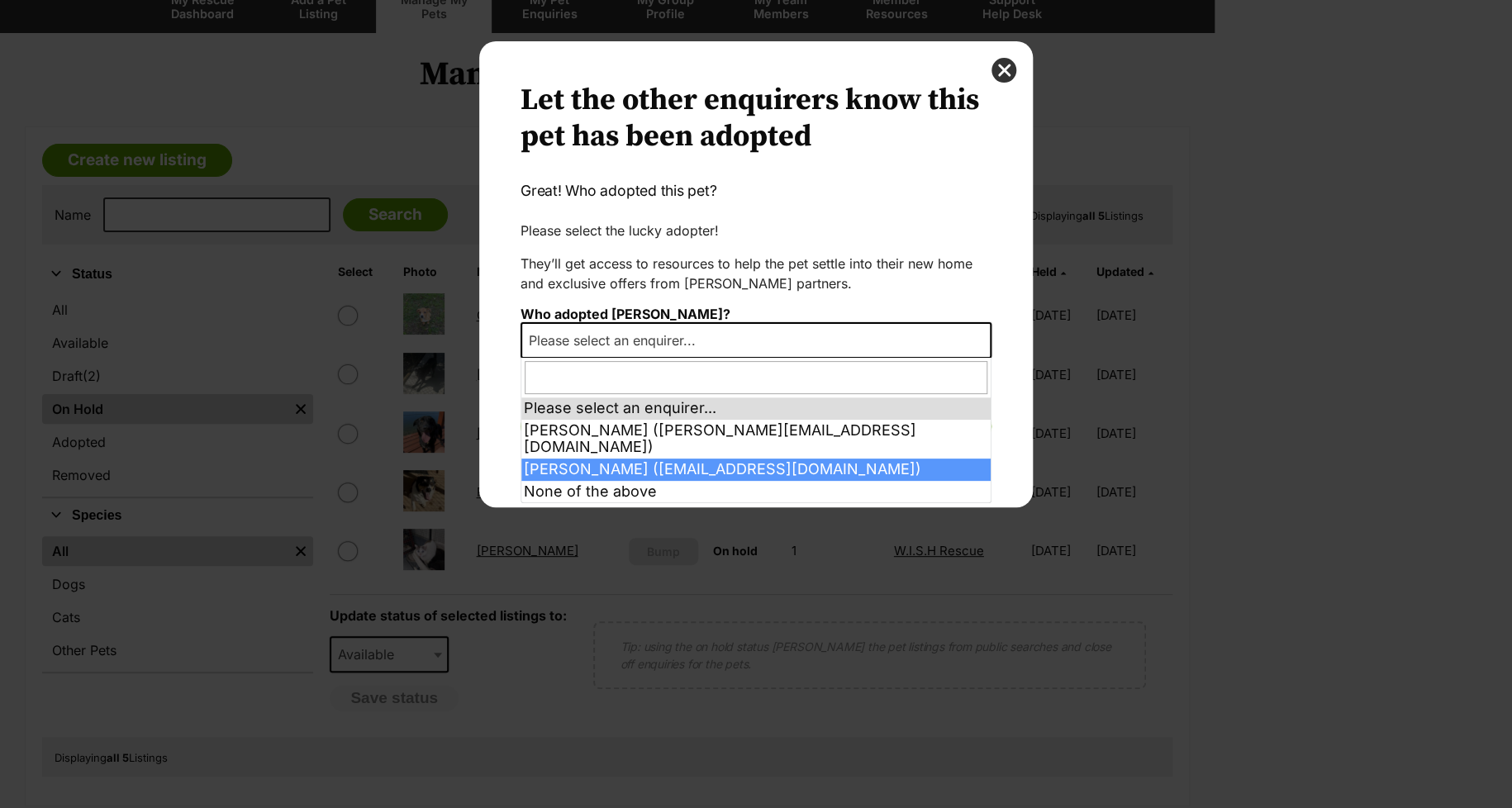
select select "2004231"
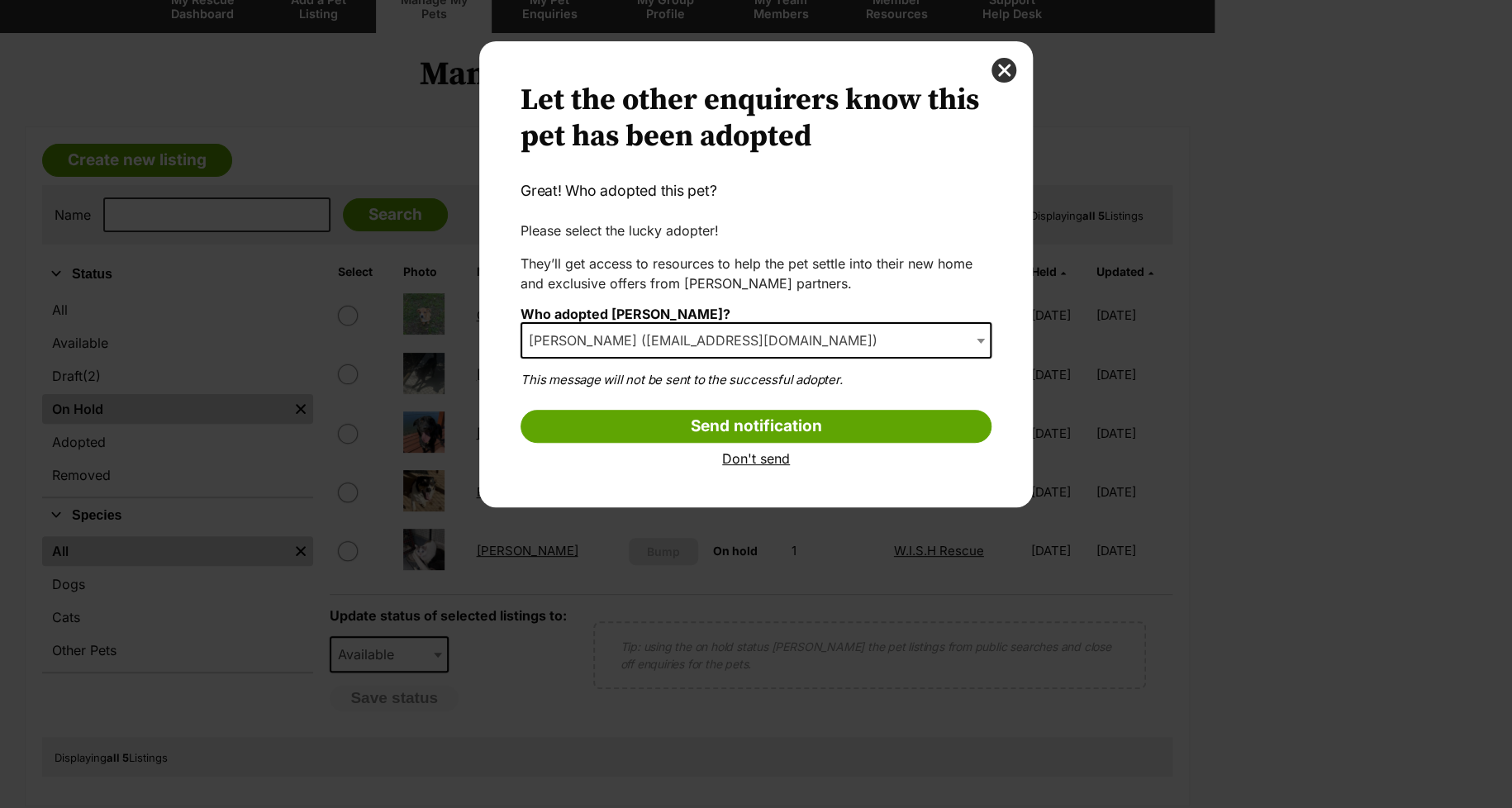
click at [755, 456] on link "Don't send" at bounding box center [756, 458] width 471 height 15
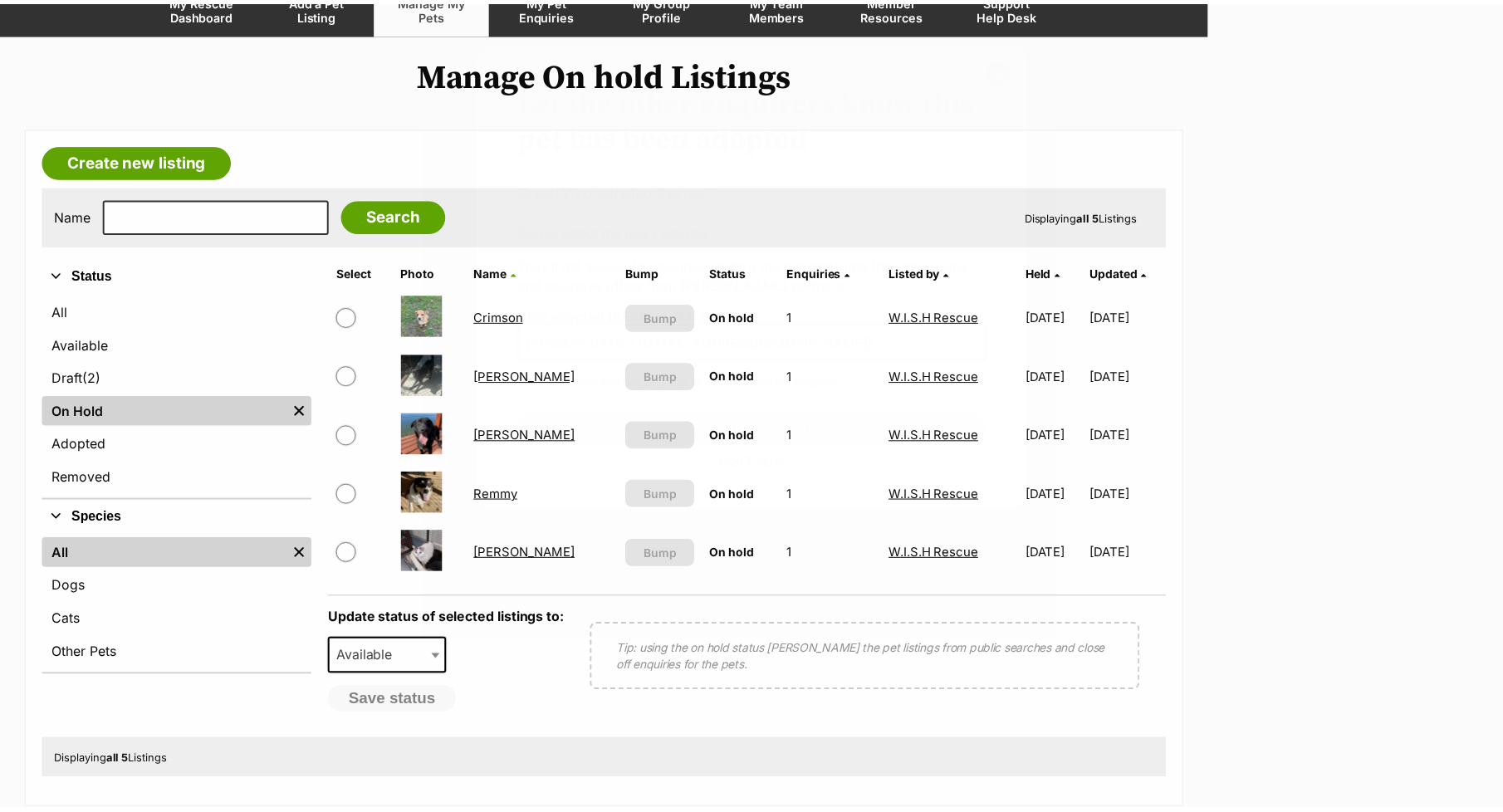
scroll to position [153, 0]
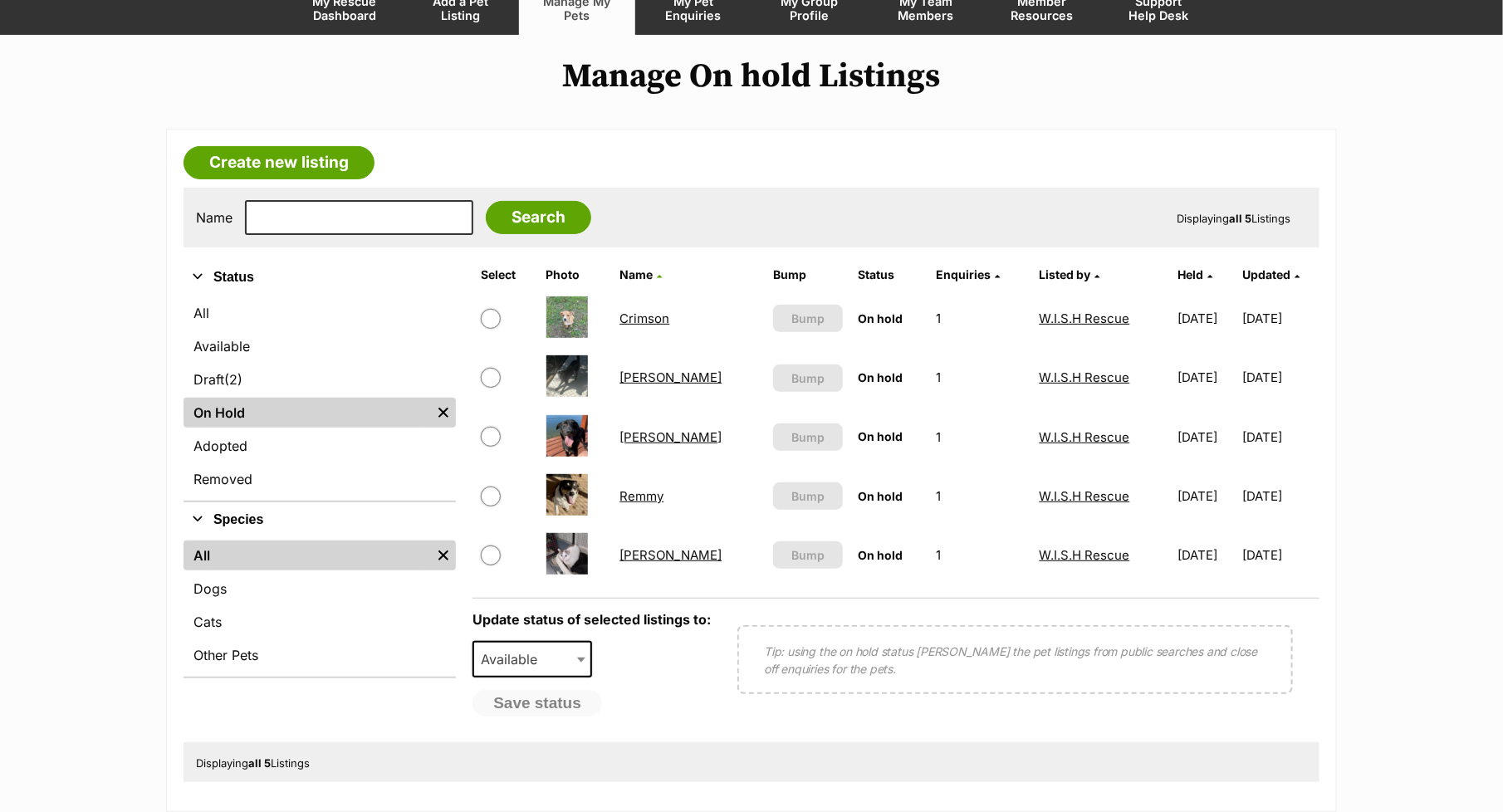
click at [498, 493] on input "checkbox" at bounding box center [490, 496] width 20 height 20
checkbox input "true"
click at [579, 662] on b at bounding box center [581, 659] width 9 height 5
select select "rehomed"
click at [559, 707] on button "Save status" at bounding box center [537, 704] width 131 height 28
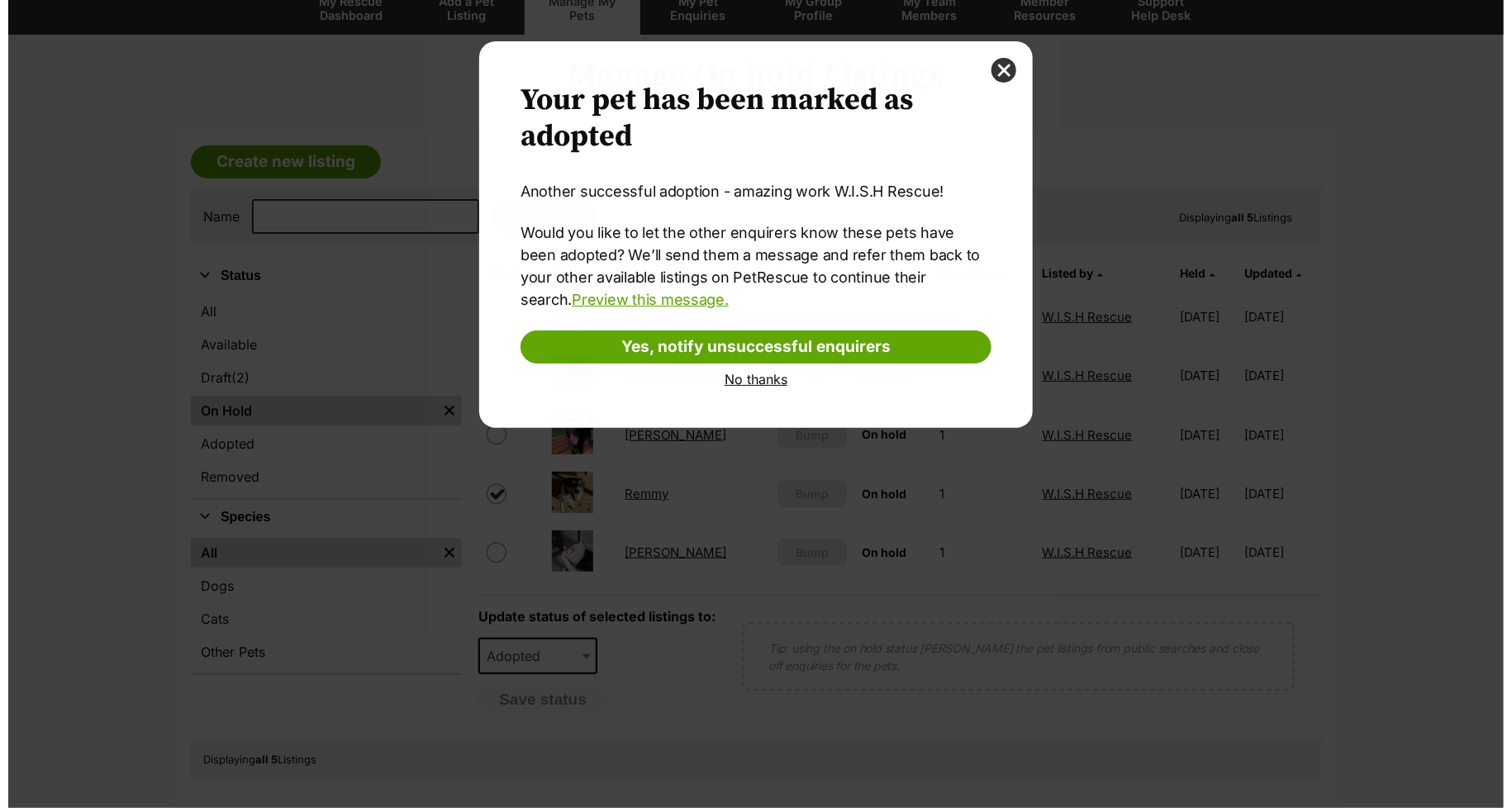
scroll to position [0, 0]
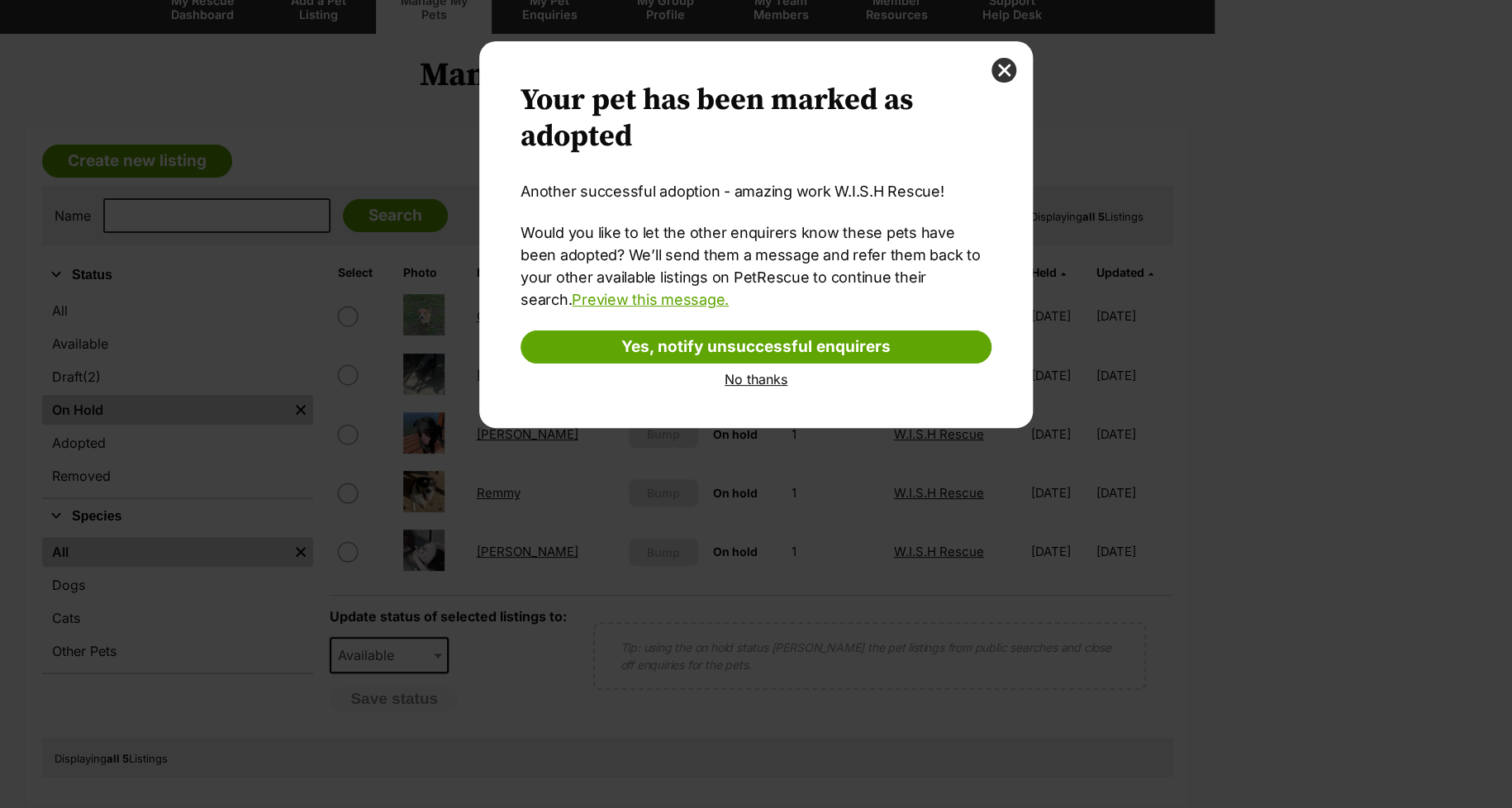
click at [761, 374] on link "No thanks" at bounding box center [756, 379] width 471 height 15
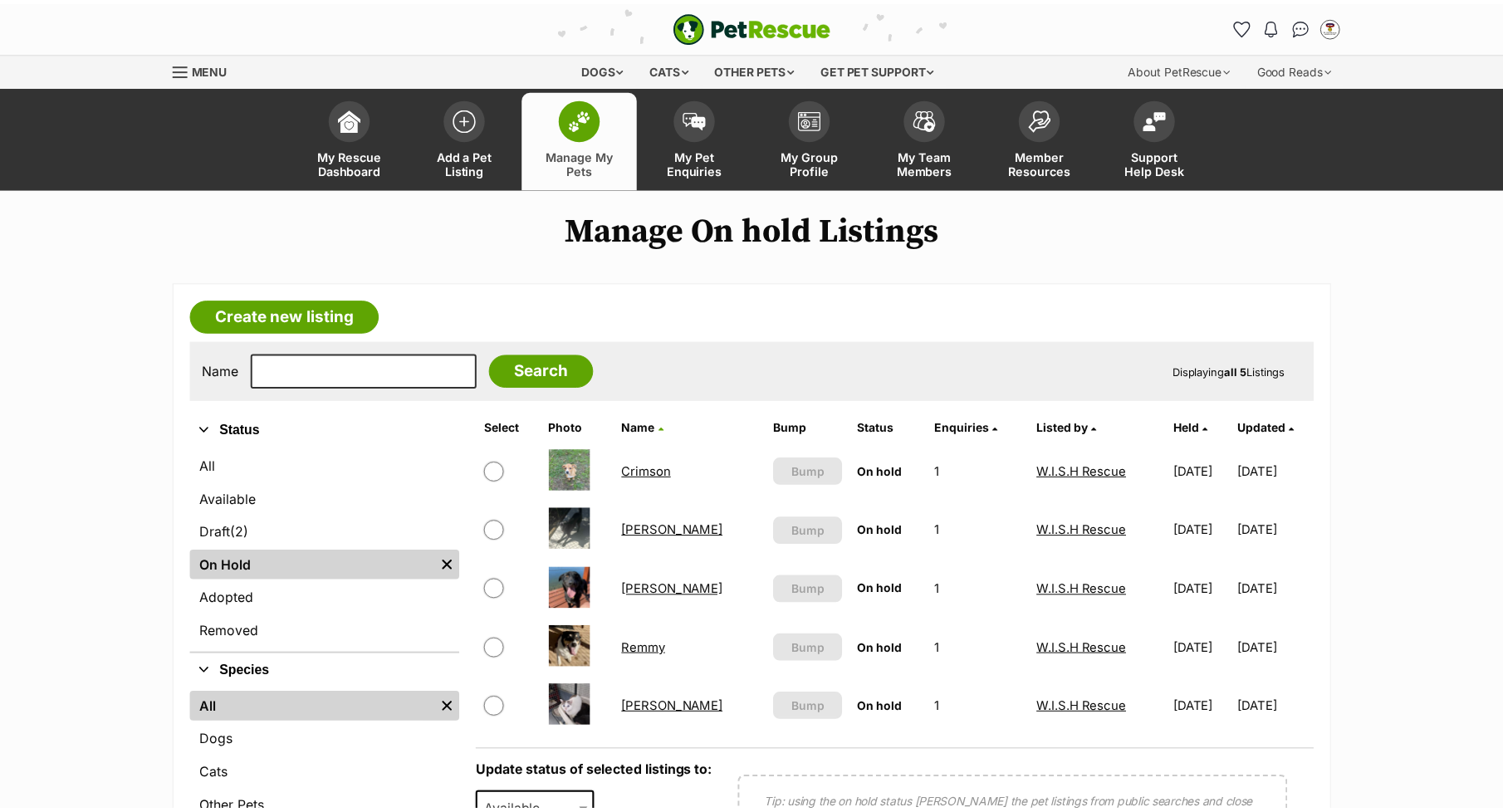
scroll to position [153, 0]
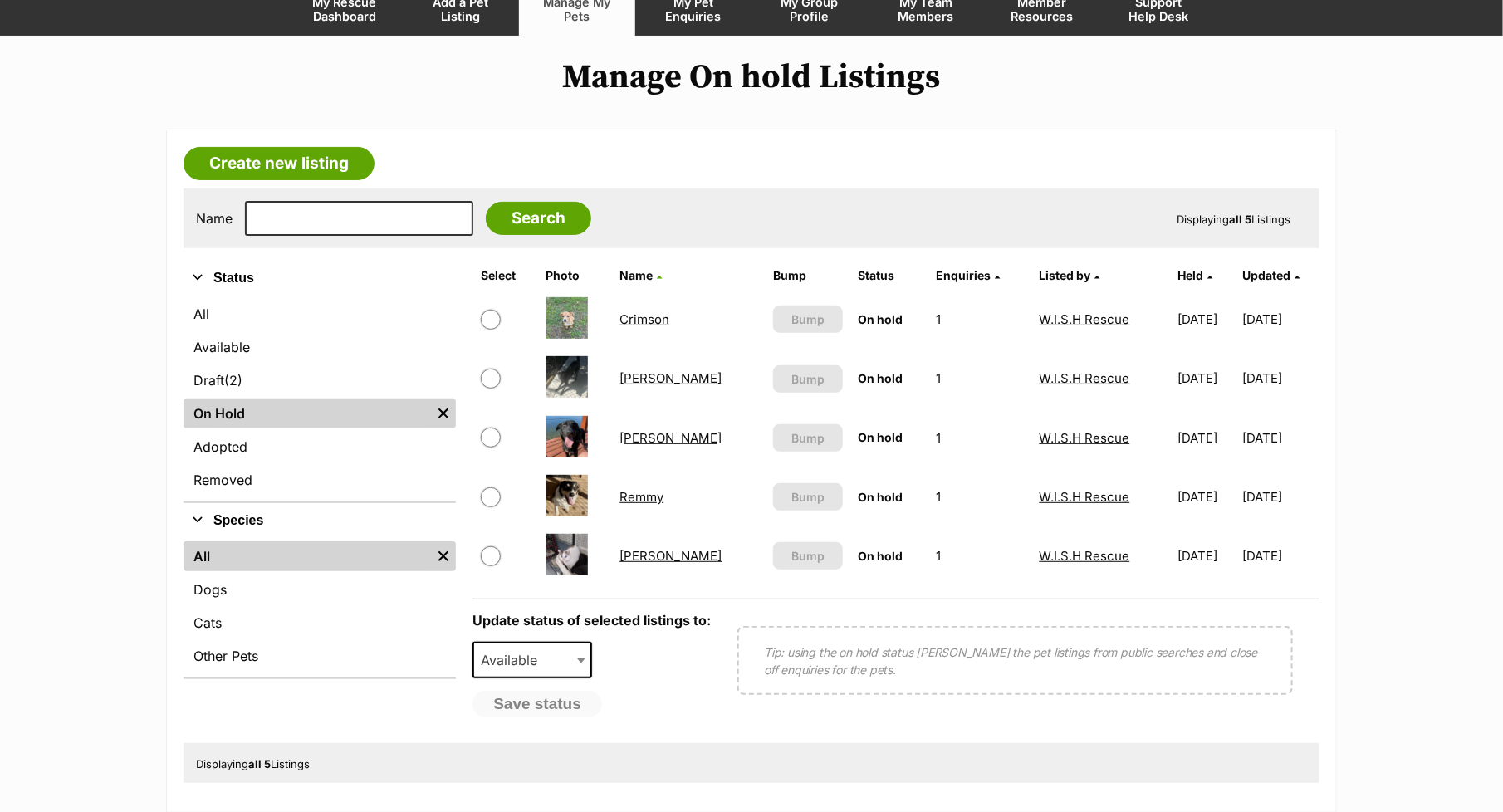
click at [489, 498] on input "checkbox" at bounding box center [490, 496] width 20 height 20
checkbox input "true"
click at [574, 653] on span at bounding box center [583, 659] width 17 height 37
click at [553, 700] on button "Save status" at bounding box center [537, 705] width 131 height 28
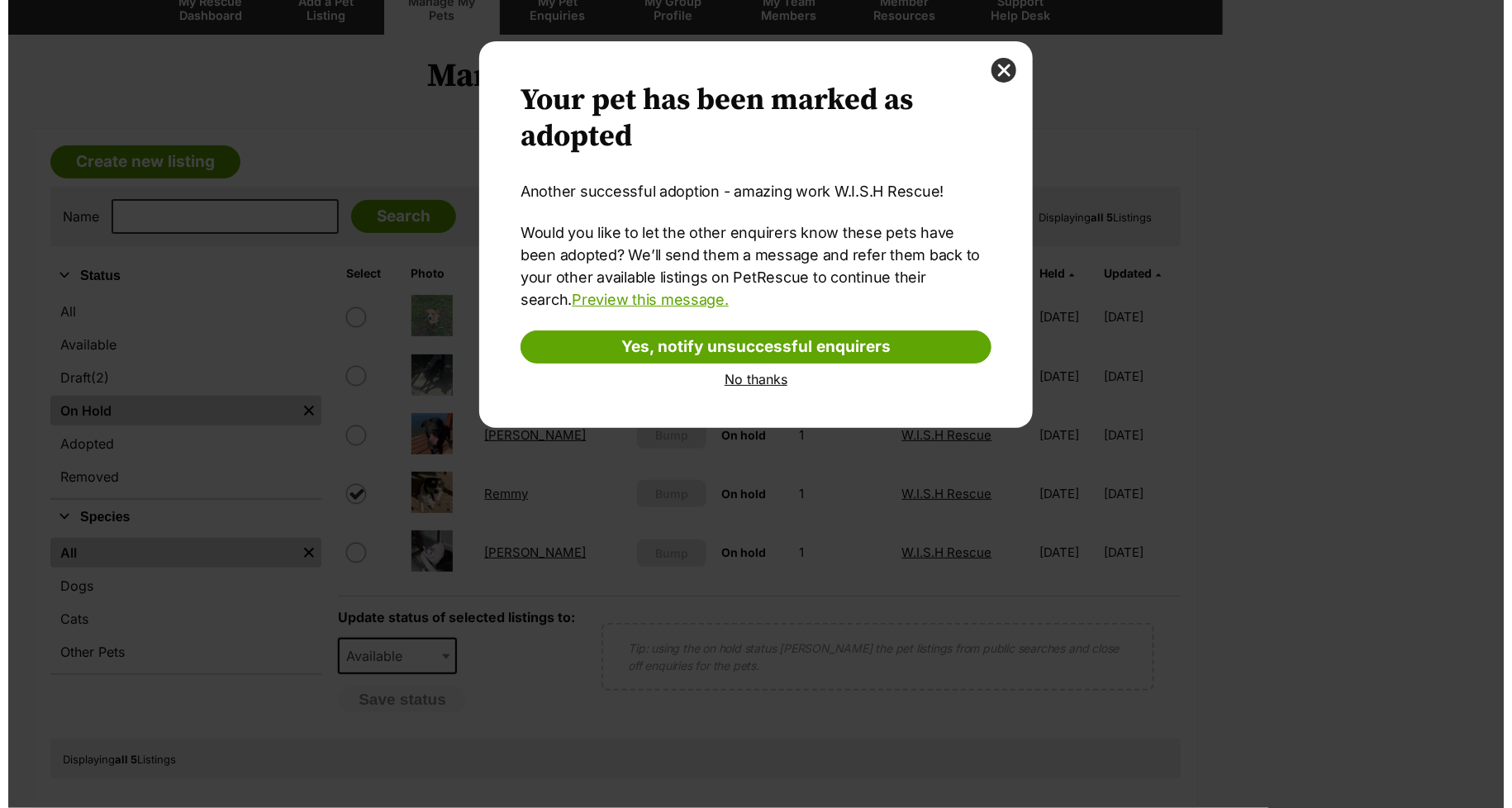
scroll to position [0, 0]
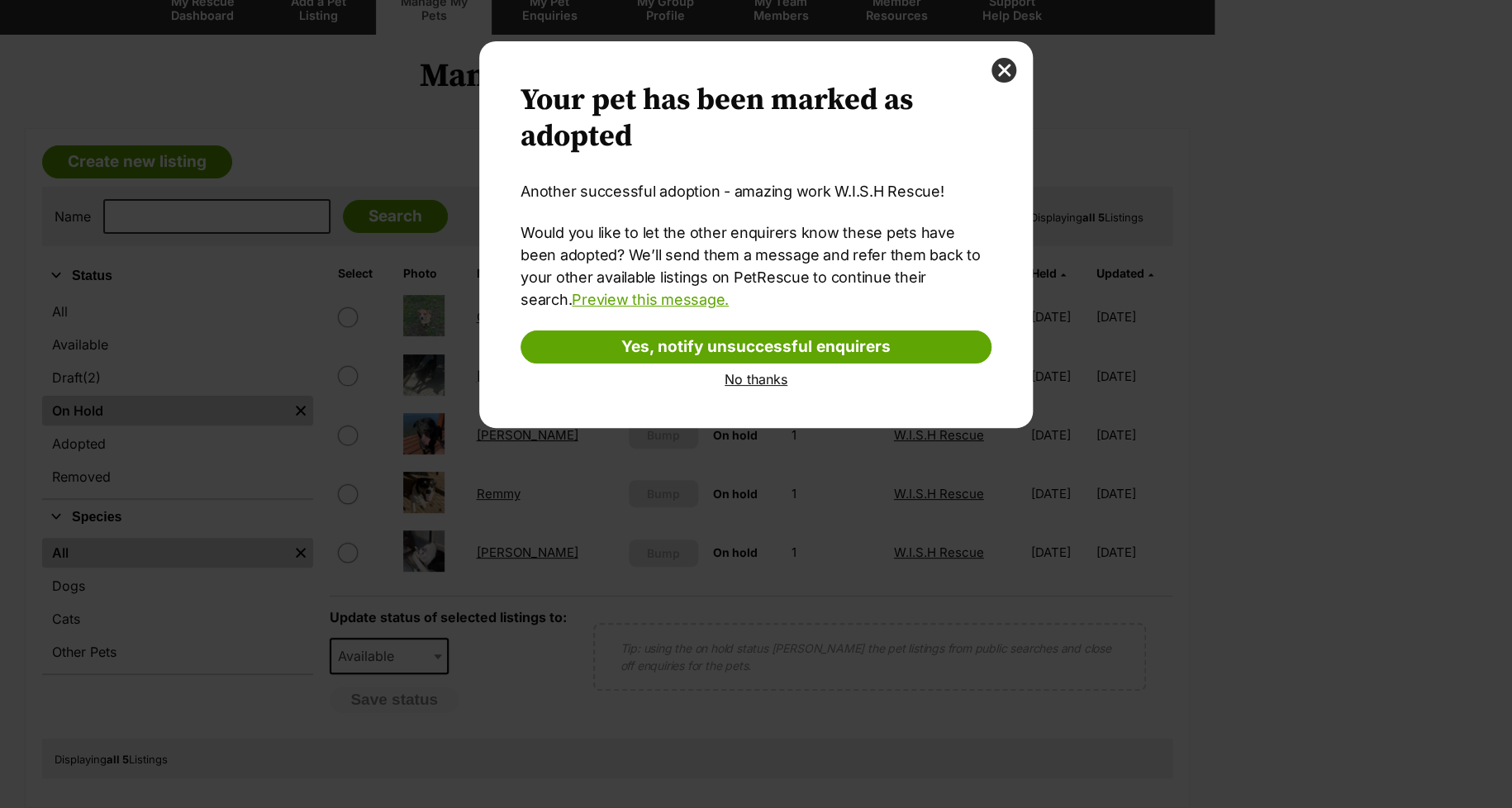
click at [749, 377] on link "No thanks" at bounding box center [756, 379] width 471 height 15
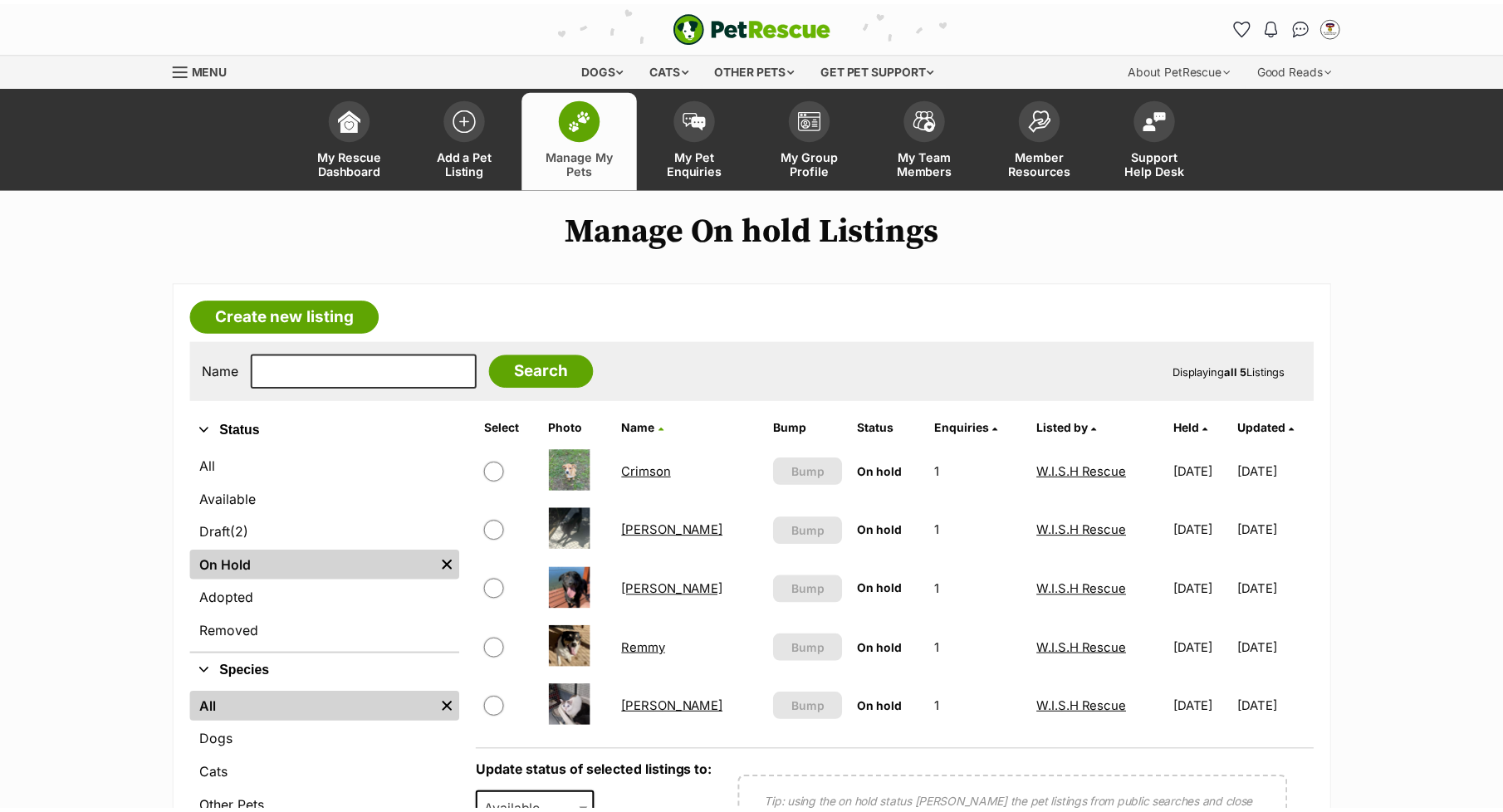
scroll to position [152, 0]
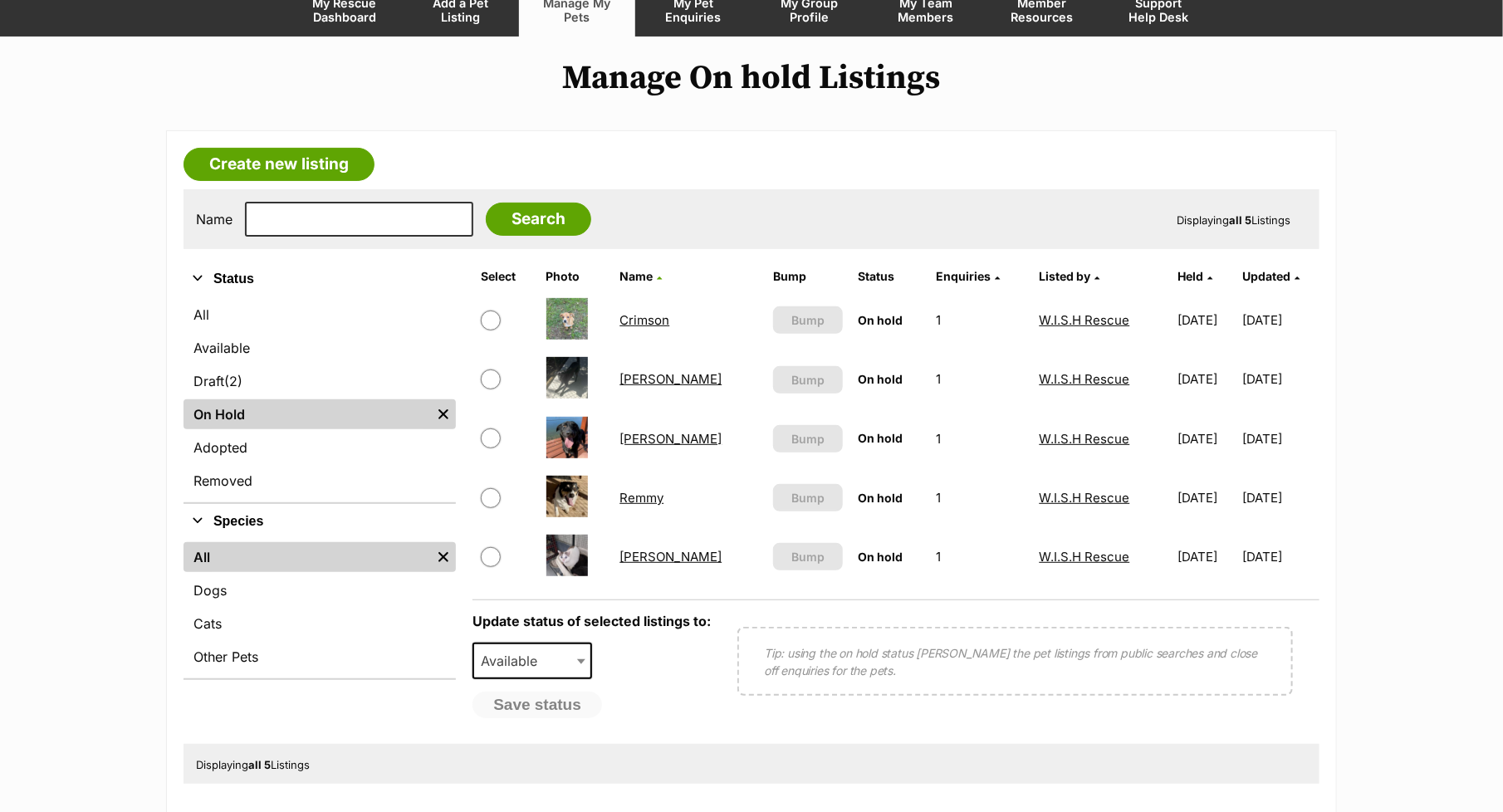
click at [333, 411] on link "On Hold" at bounding box center [307, 414] width 247 height 30
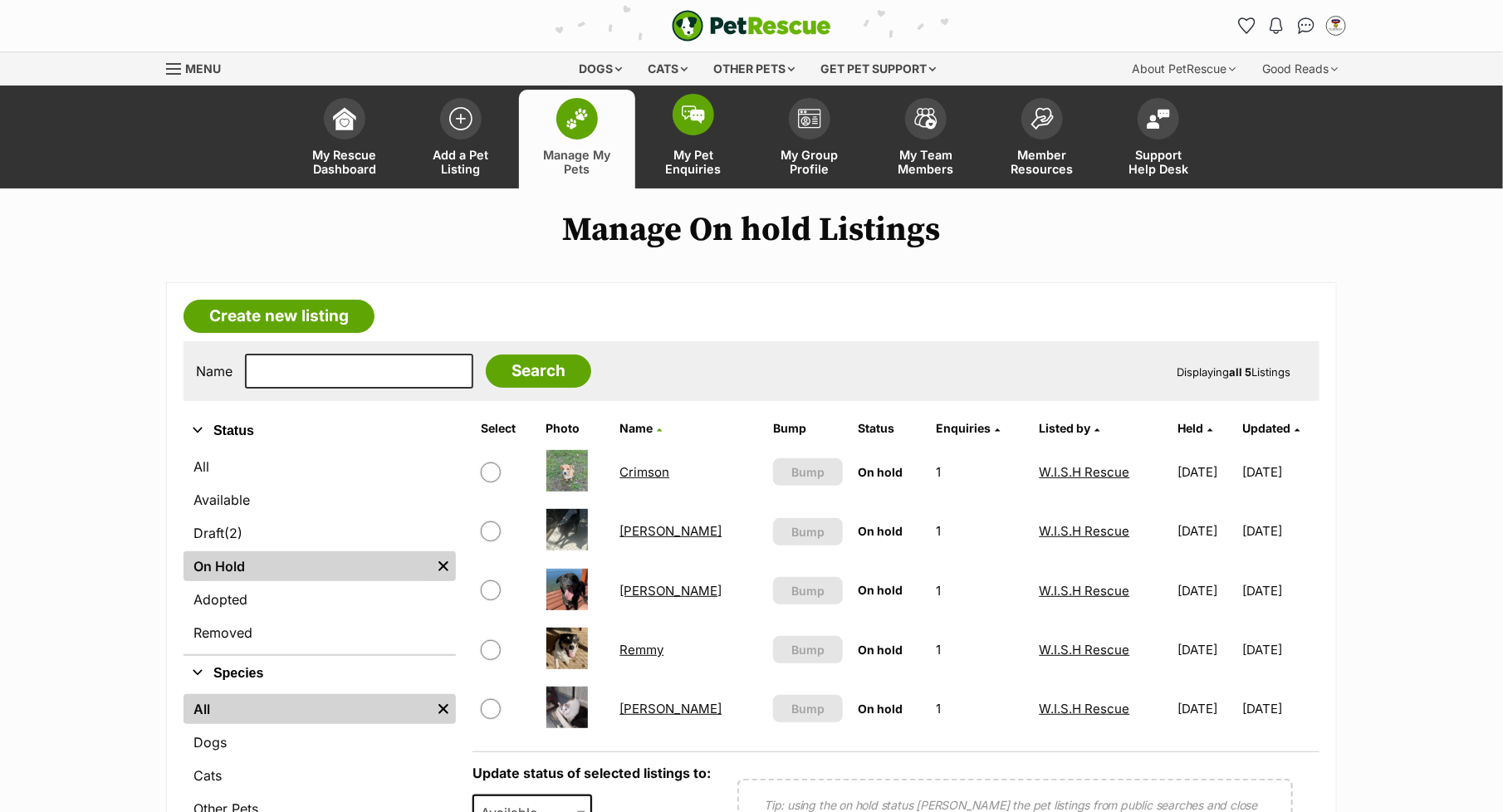
click at [698, 143] on link "My Pet Enquiries" at bounding box center [693, 139] width 117 height 99
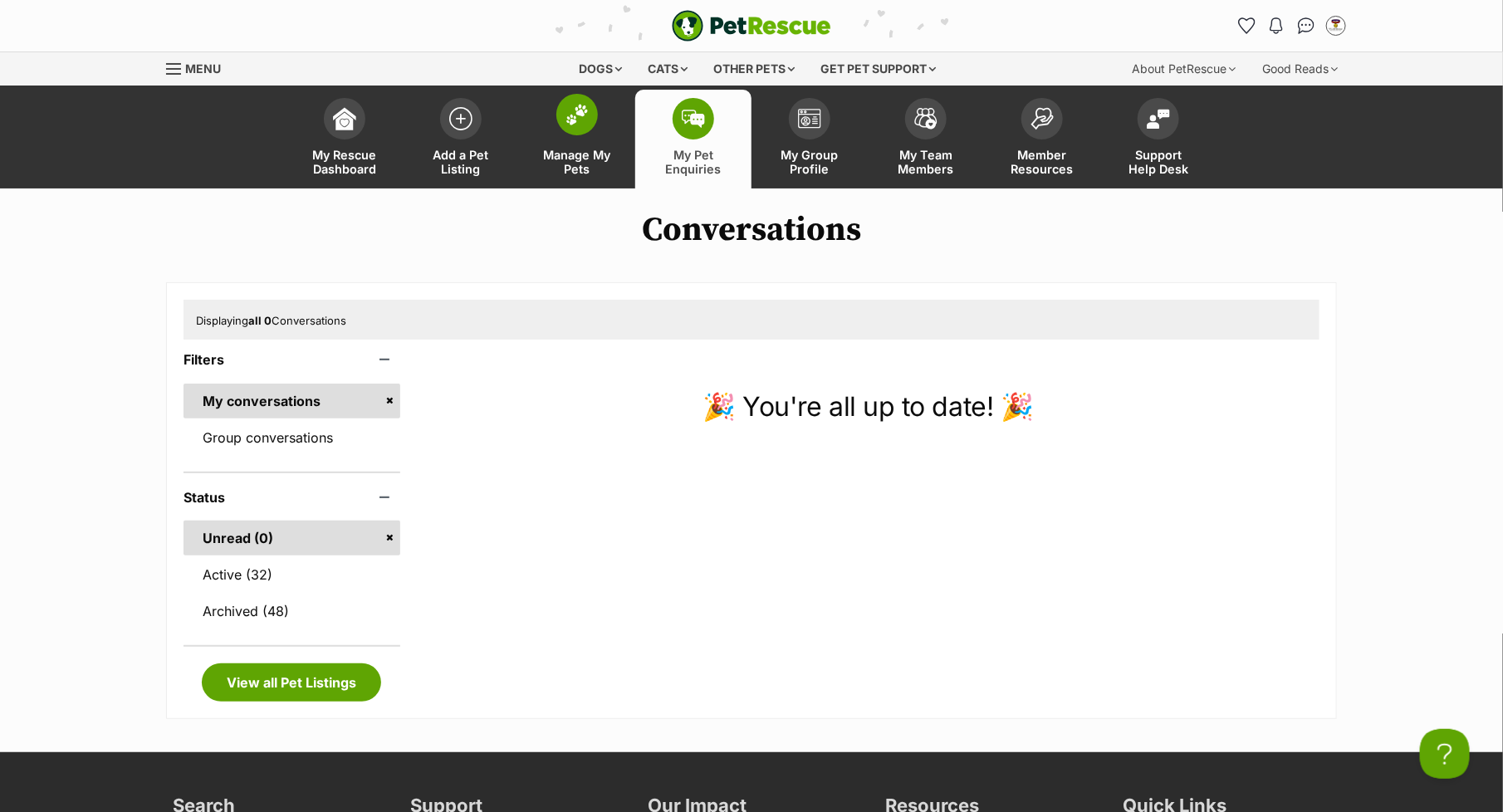
click at [589, 150] on span "Manage My Pets" at bounding box center [576, 162] width 75 height 28
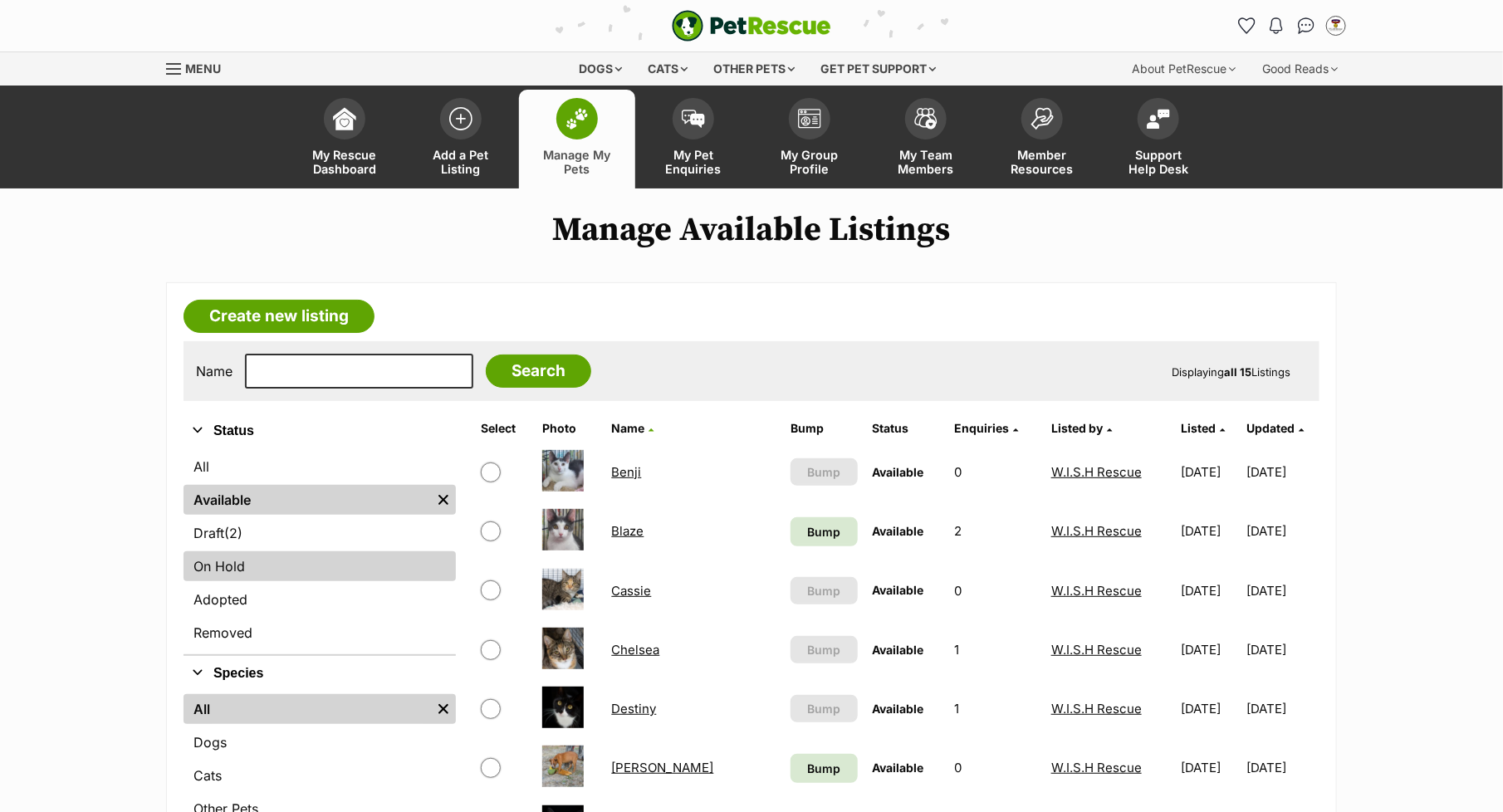
click at [232, 558] on link "On Hold" at bounding box center [319, 567] width 272 height 30
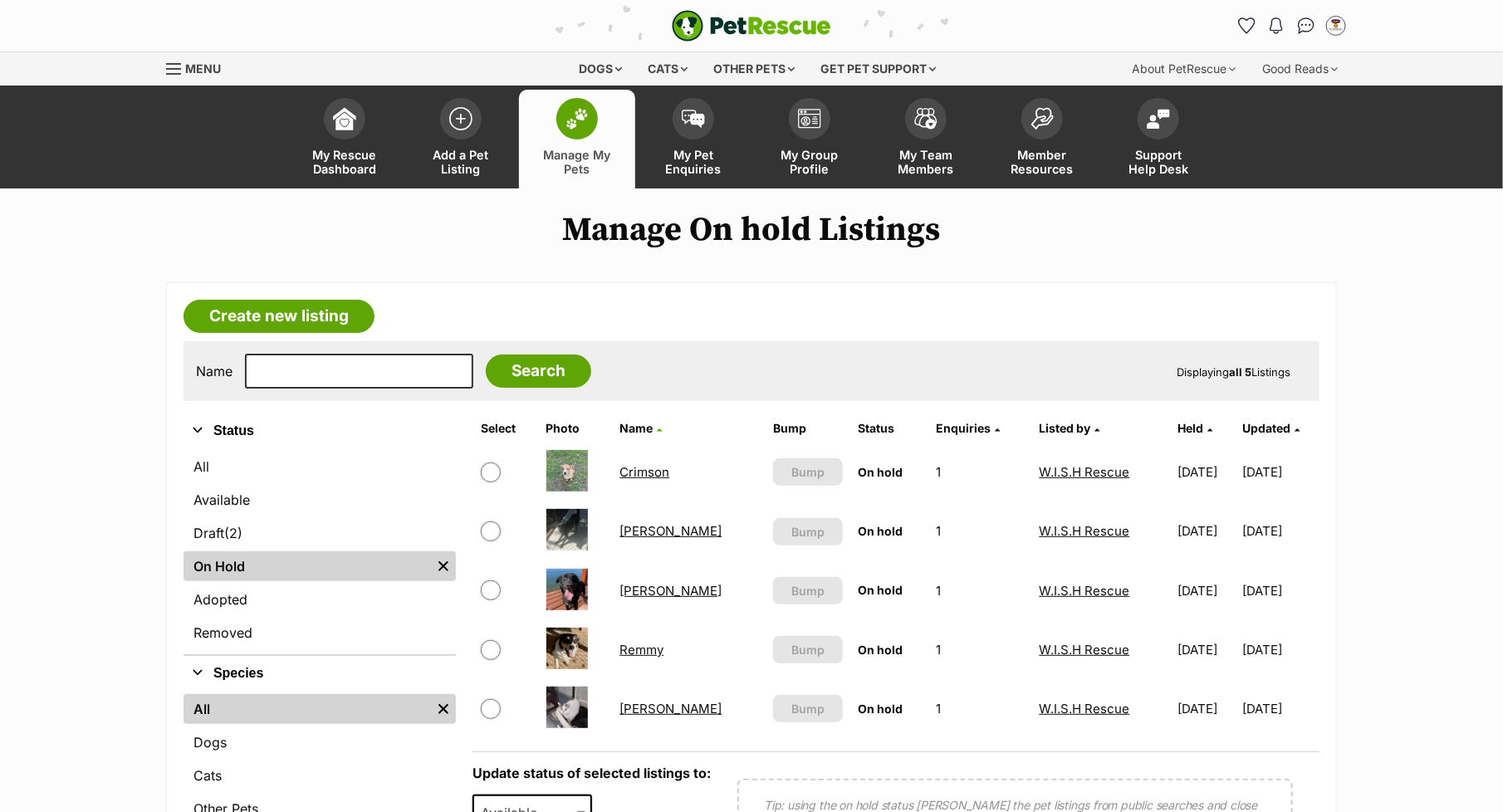
click at [491, 646] on input "checkbox" at bounding box center [490, 649] width 20 height 20
checkbox input "true"
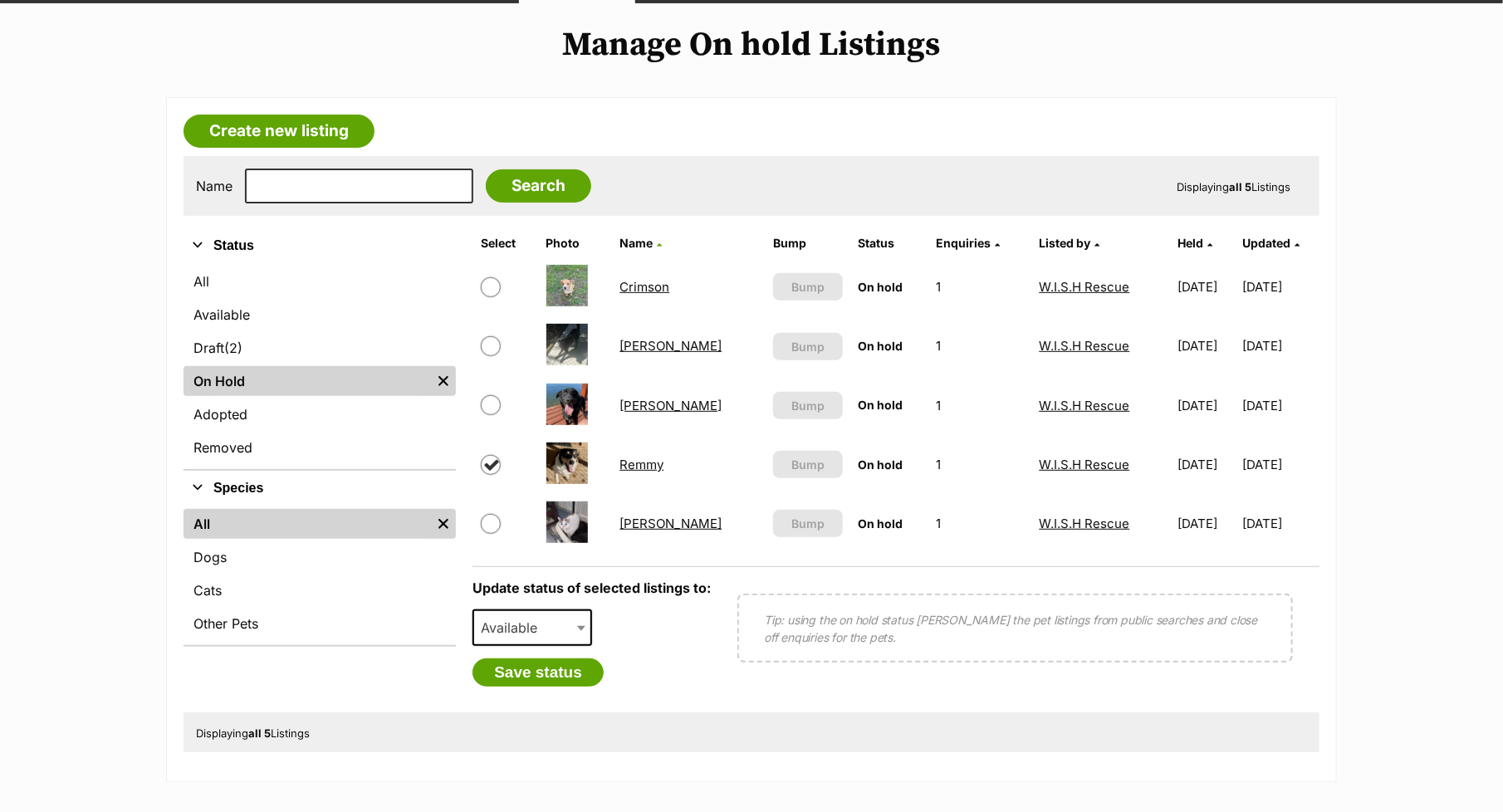
scroll to position [198, 0]
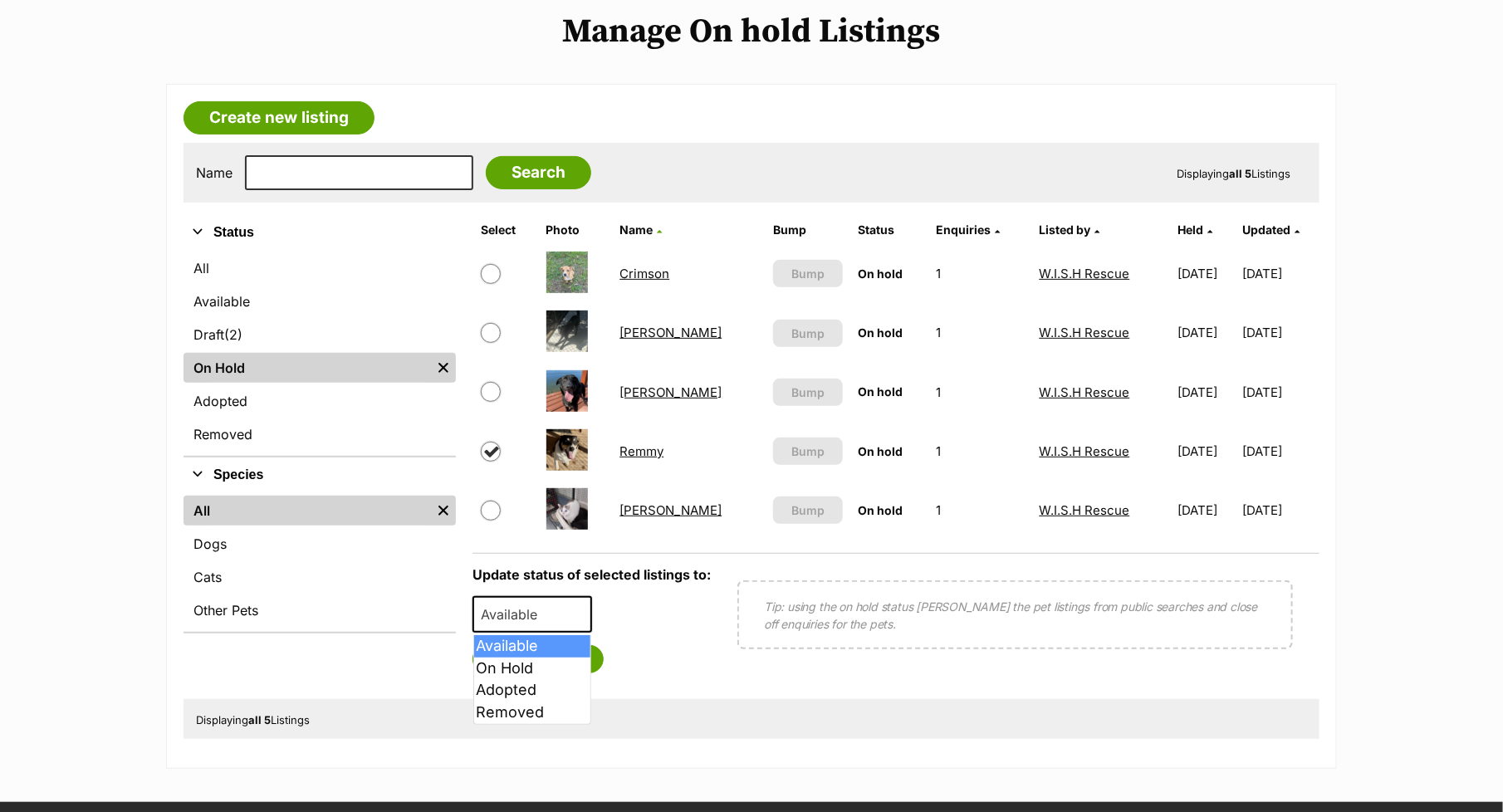
click at [586, 605] on span at bounding box center [583, 614] width 17 height 37
click at [551, 659] on button "Save status" at bounding box center [537, 659] width 131 height 28
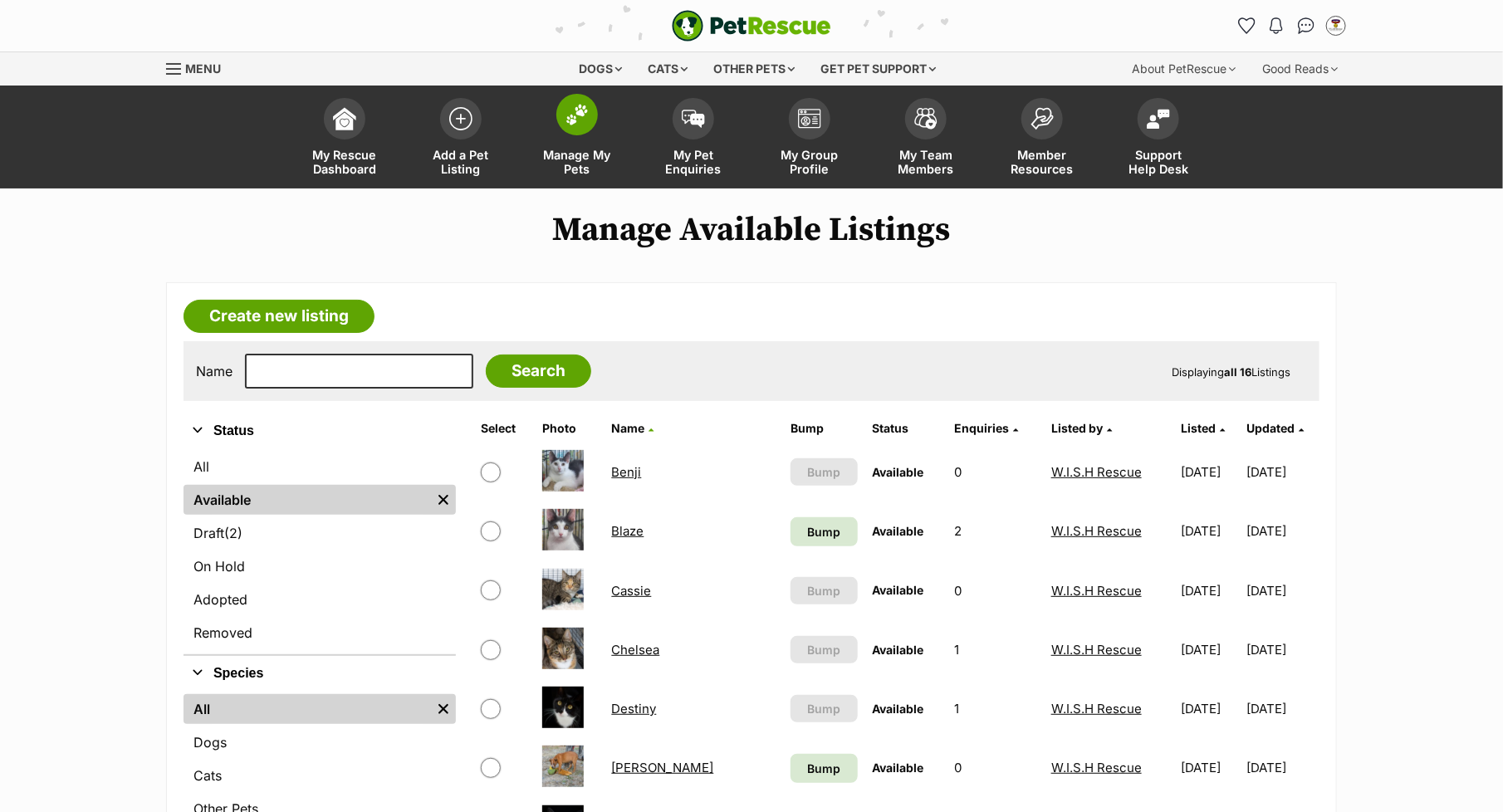
click at [582, 151] on span "Manage My Pets" at bounding box center [576, 162] width 75 height 28
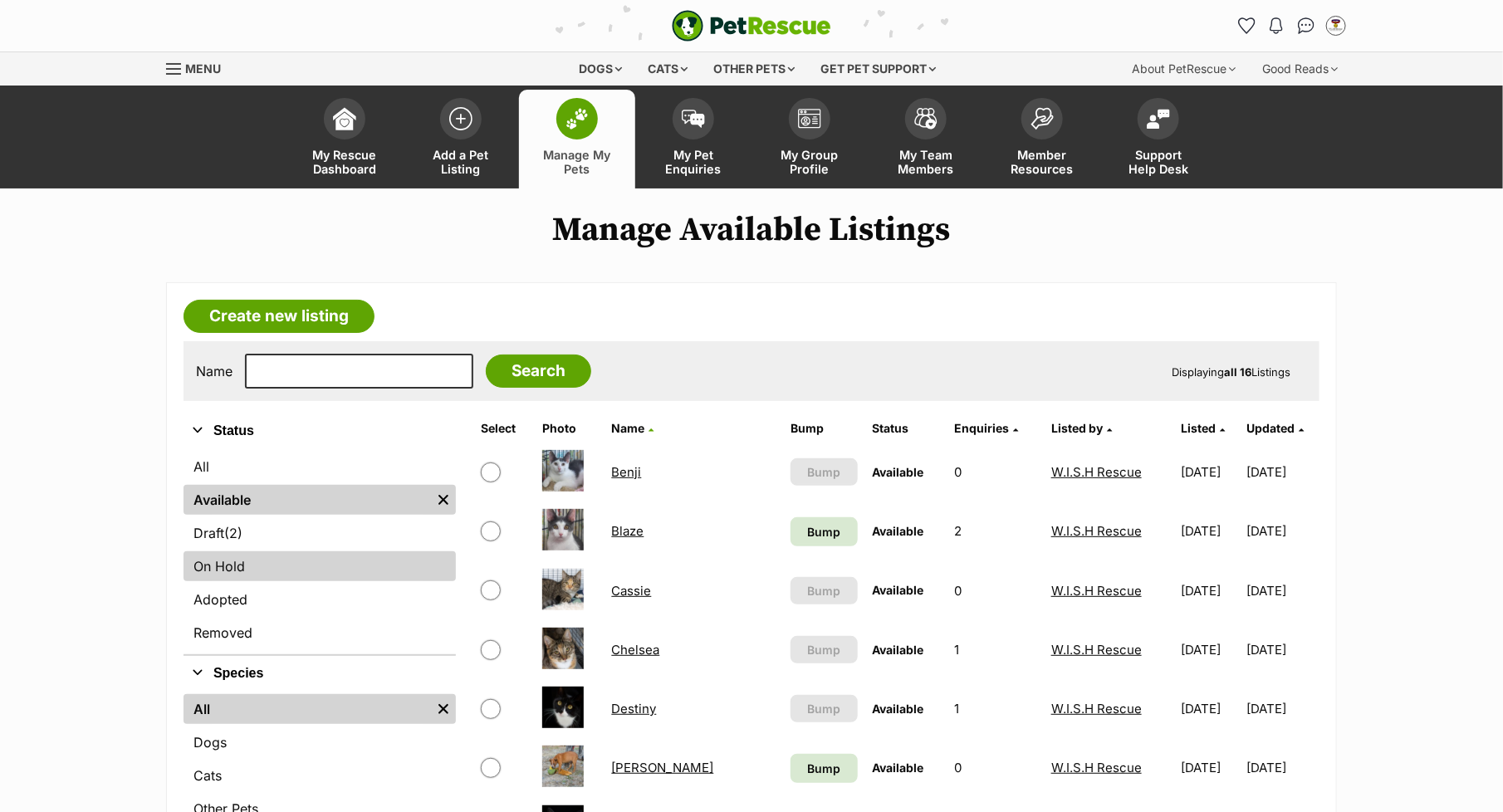
click at [258, 562] on link "On Hold" at bounding box center [319, 567] width 272 height 30
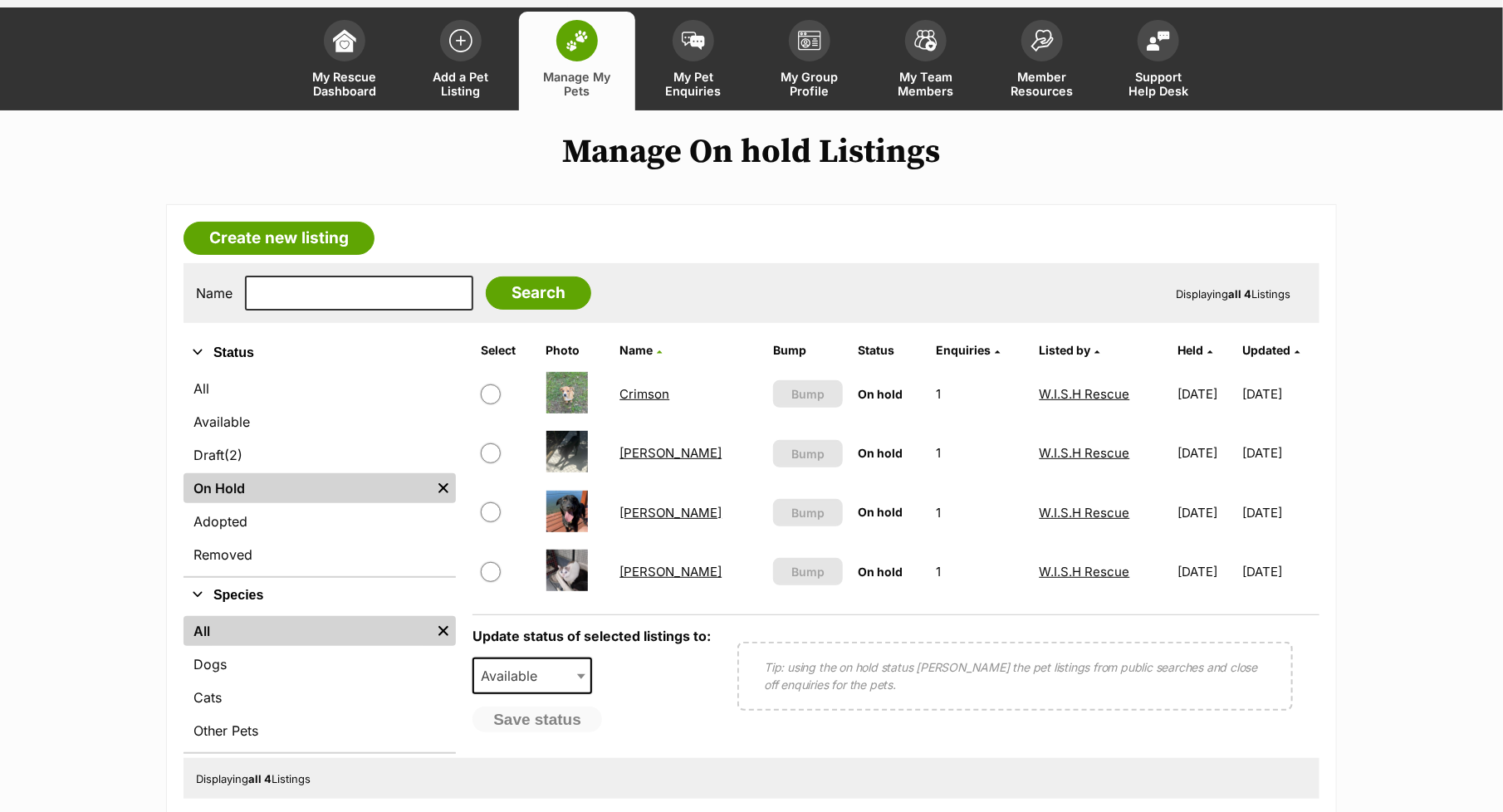
scroll to position [77, 0]
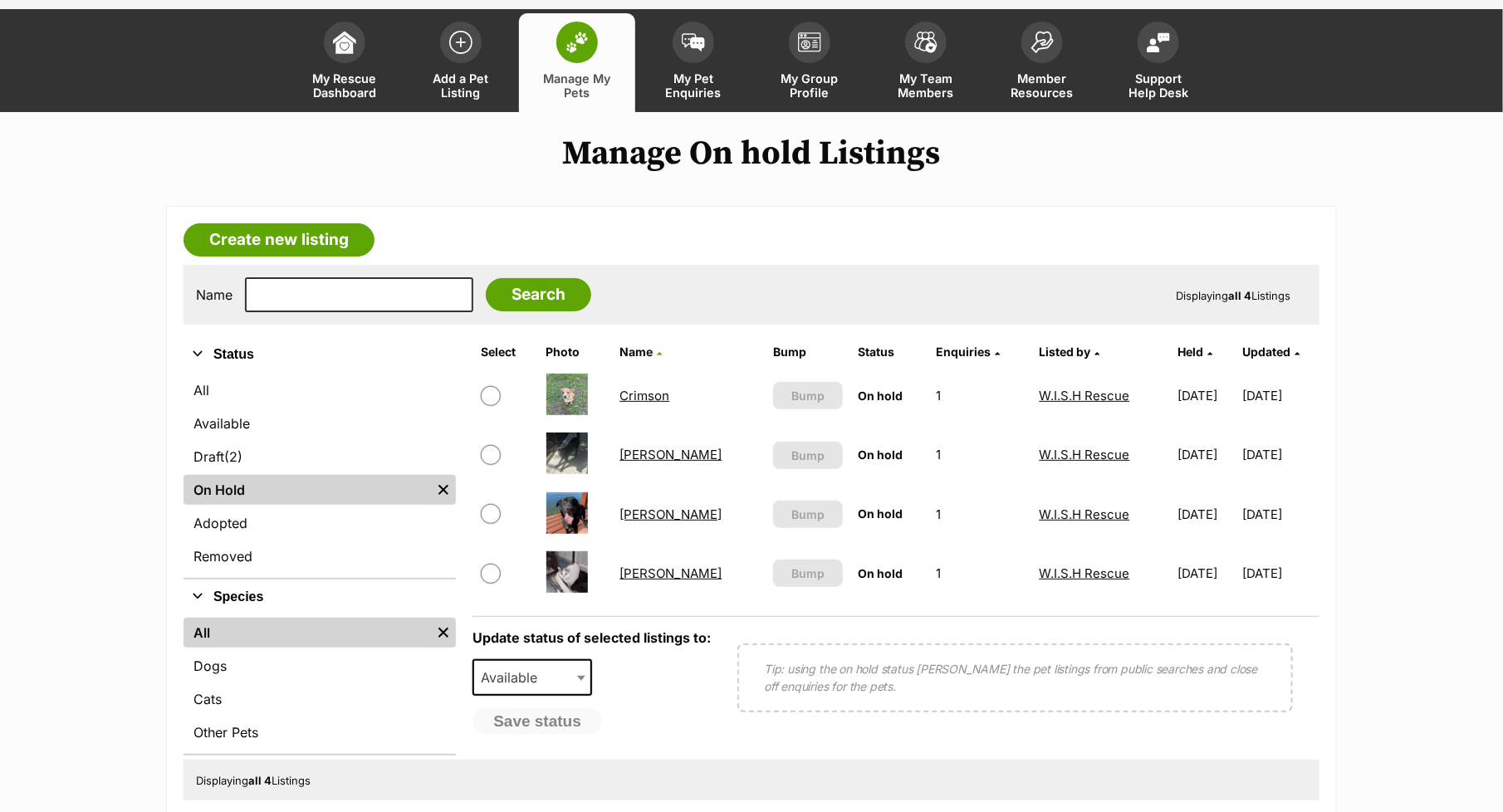
click at [649, 510] on link "Maitlin" at bounding box center [671, 514] width 102 height 16
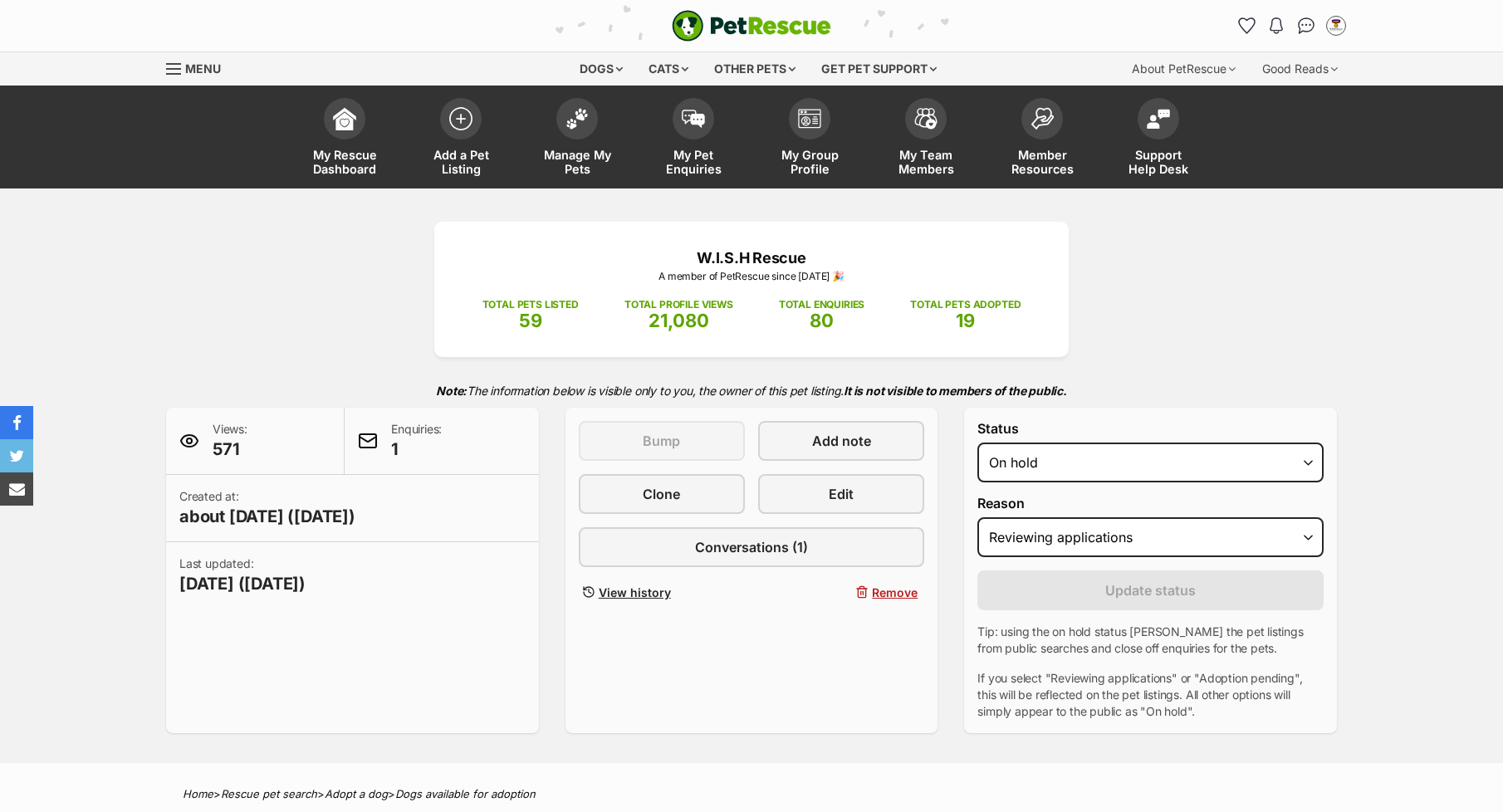
select select "reviewing_applications"
